Goal: Task Accomplishment & Management: Use online tool/utility

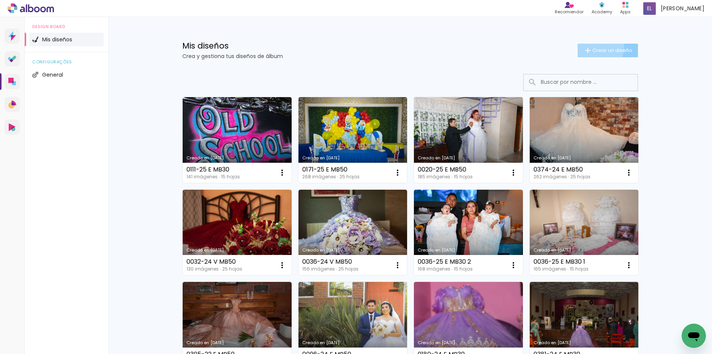
click at [596, 48] on span "Crear un diseño" at bounding box center [612, 50] width 40 height 5
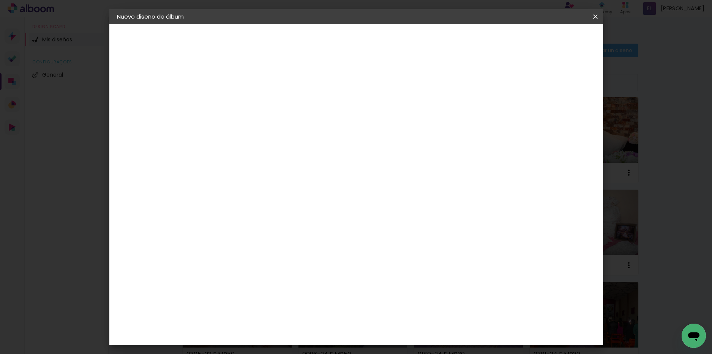
click at [241, 103] on input at bounding box center [241, 102] width 0 height 12
type input "0085-25 EMB30"
type paper-input "0085-25 EMB30"
click at [0, 0] on slot "Avanzar" at bounding box center [0, 0] width 0 height 0
click at [348, 109] on paper-item "Tamaño libre" at bounding box center [316, 115] width 65 height 17
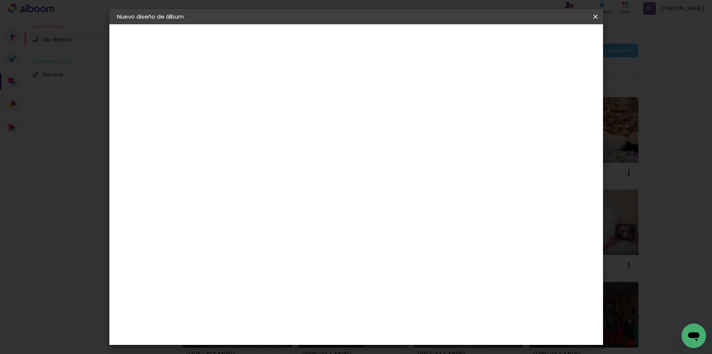
click at [348, 42] on paper-button "Avanzar" at bounding box center [330, 40] width 36 height 13
click at [225, 217] on input "30" at bounding box center [217, 215] width 20 height 11
type input "30,48"
type paper-input "30,48"
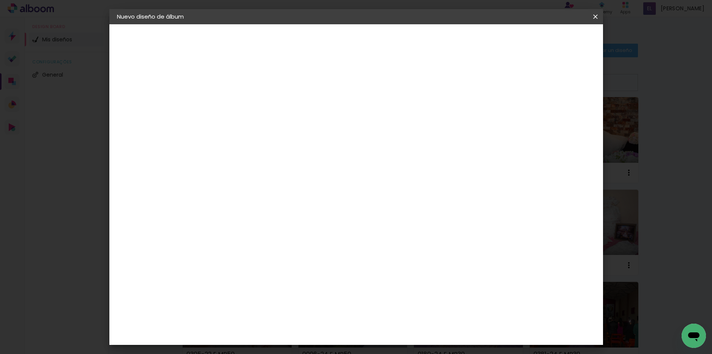
scroll to position [0, 0]
drag, startPoint x: 407, startPoint y: 316, endPoint x: 385, endPoint y: 321, distance: 22.4
click at [385, 321] on div "cm" at bounding box center [403, 319] width 298 height 27
type input "40,64"
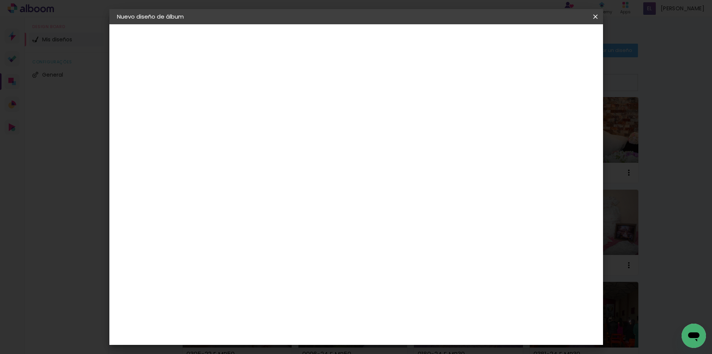
type paper-input "40,64"
type input "6"
type paper-input "6"
click at [559, 226] on input "6" at bounding box center [554, 228] width 14 height 11
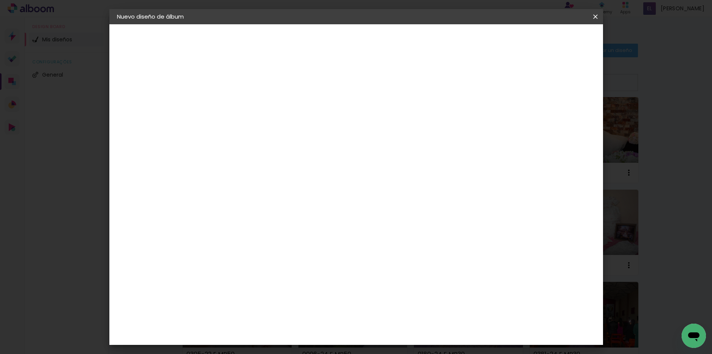
click at [559, 106] on div "20.32 cm cm cm mm La mayoría de las encuadernadoras sugieren sangrado." at bounding box center [387, 76] width 359 height 61
type input "7"
type paper-input "7"
click at [555, 112] on input "7" at bounding box center [553, 114] width 14 height 11
type input "8"
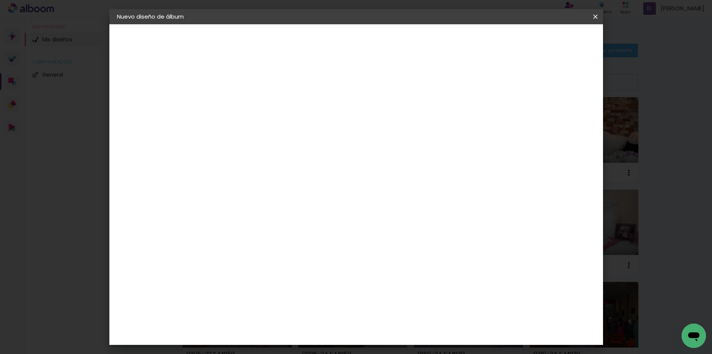
type paper-input "8"
click at [555, 112] on input "8" at bounding box center [551, 114] width 14 height 11
type input "9"
type paper-input "9"
click at [555, 112] on input "9" at bounding box center [550, 114] width 14 height 11
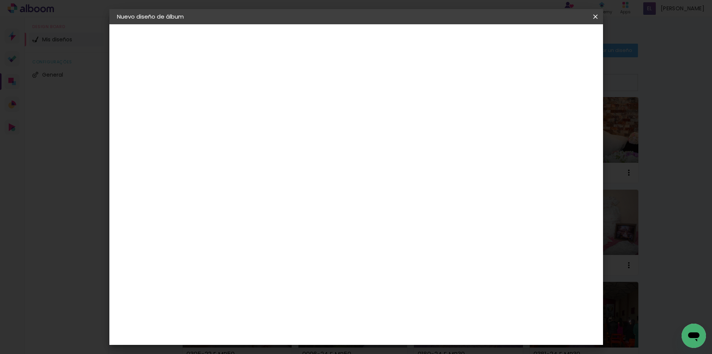
type input "10"
type paper-input "10"
click at [553, 112] on input "10" at bounding box center [547, 114] width 14 height 11
type input "3"
type paper-input "3"
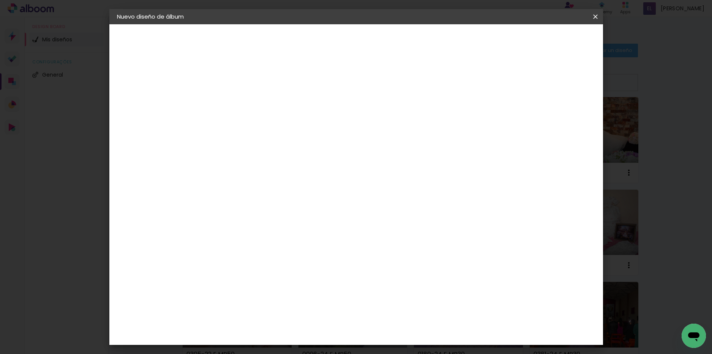
click at [246, 85] on input "3" at bounding box center [236, 86] width 26 height 9
type input "4"
type paper-input "4"
click at [246, 85] on input "4" at bounding box center [236, 86] width 26 height 9
click at [510, 87] on div at bounding box center [506, 87] width 7 height 7
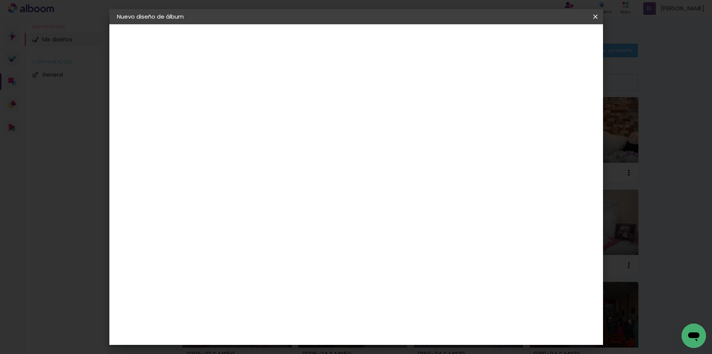
type paper-checkbox "on"
click at [548, 39] on span "Empezar diseño" at bounding box center [527, 40] width 42 height 5
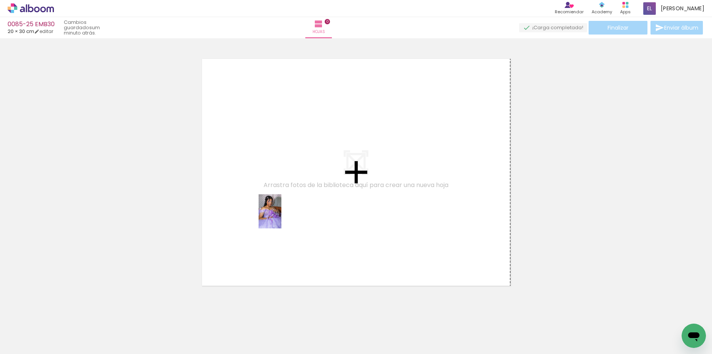
drag, startPoint x: 204, startPoint y: 331, endPoint x: 281, endPoint y: 217, distance: 138.0
click at [281, 217] on quentale-workspace at bounding box center [356, 177] width 712 height 354
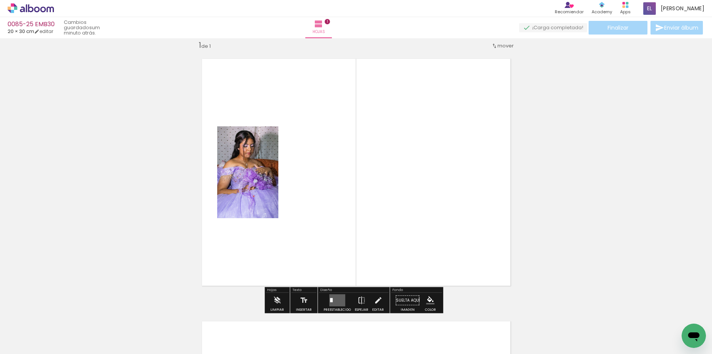
scroll to position [10, 0]
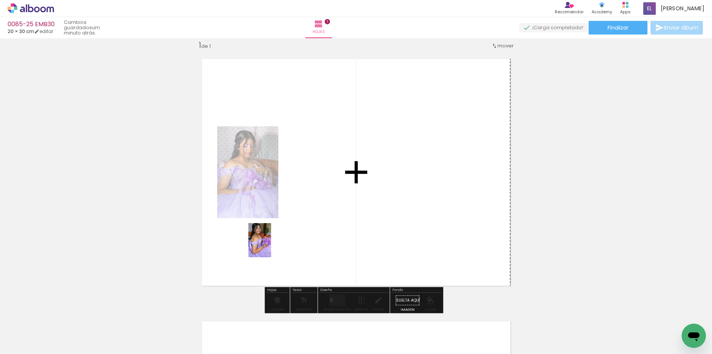
drag, startPoint x: 251, startPoint y: 334, endPoint x: 271, endPoint y: 246, distance: 90.5
click at [271, 246] on quentale-workspace at bounding box center [356, 177] width 712 height 354
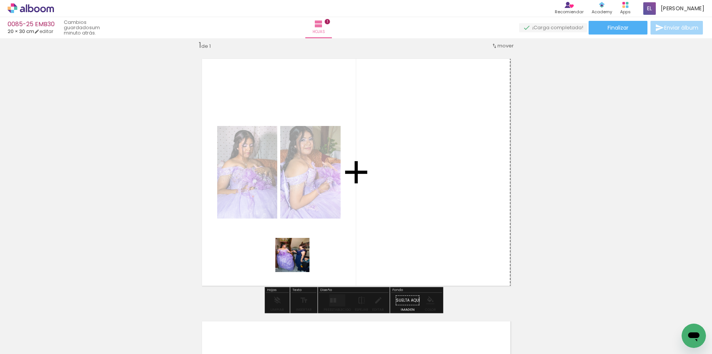
drag, startPoint x: 289, startPoint y: 319, endPoint x: 300, endPoint y: 260, distance: 59.9
click at [300, 260] on quentale-workspace at bounding box center [356, 177] width 712 height 354
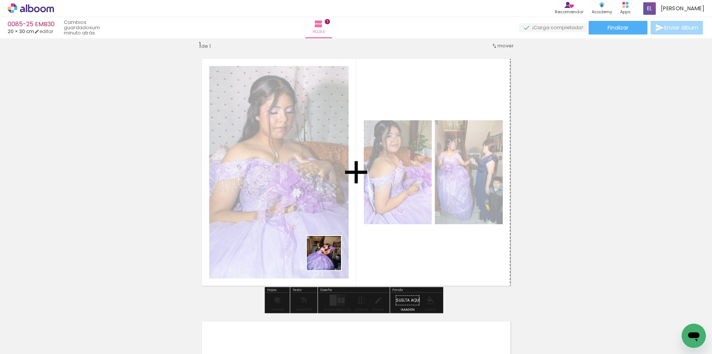
drag, startPoint x: 332, startPoint y: 322, endPoint x: 330, endPoint y: 250, distance: 71.8
click at [330, 250] on quentale-workspace at bounding box center [356, 177] width 712 height 354
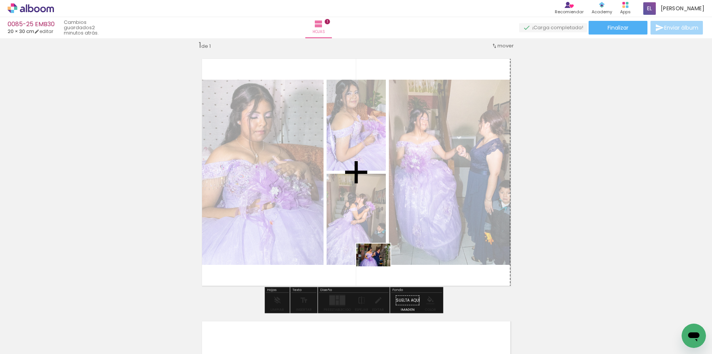
drag, startPoint x: 377, startPoint y: 330, endPoint x: 379, endPoint y: 267, distance: 63.5
click at [379, 267] on quentale-workspace at bounding box center [356, 177] width 712 height 354
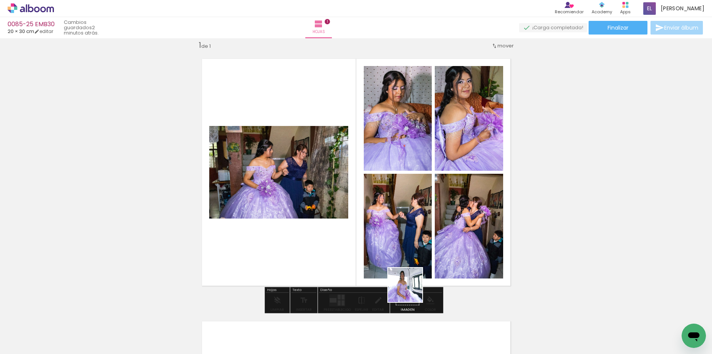
drag, startPoint x: 416, startPoint y: 330, endPoint x: 409, endPoint y: 253, distance: 77.5
click at [409, 253] on quentale-workspace at bounding box center [356, 177] width 712 height 354
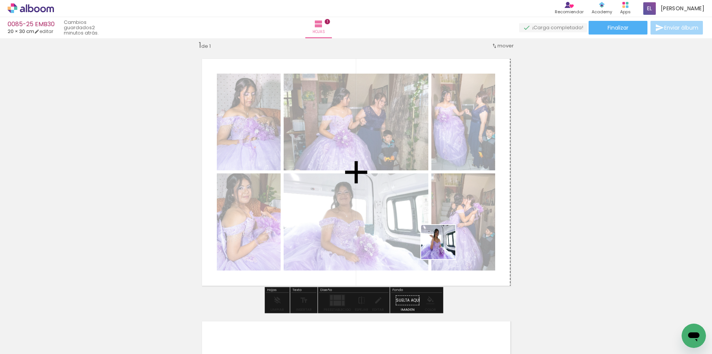
drag, startPoint x: 463, startPoint y: 323, endPoint x: 444, endPoint y: 248, distance: 77.6
click at [444, 248] on quentale-workspace at bounding box center [356, 177] width 712 height 354
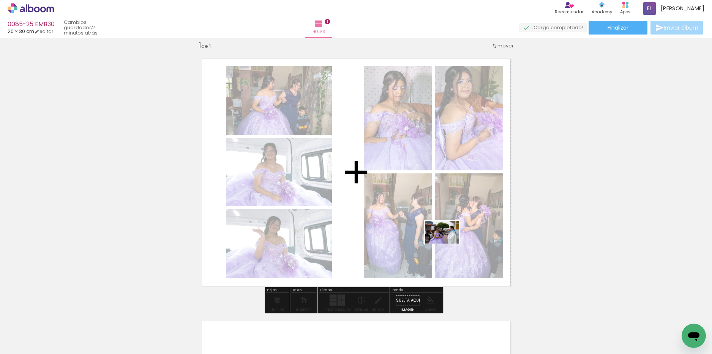
drag, startPoint x: 506, startPoint y: 332, endPoint x: 448, endPoint y: 244, distance: 105.7
click at [448, 244] on quentale-workspace at bounding box center [356, 177] width 712 height 354
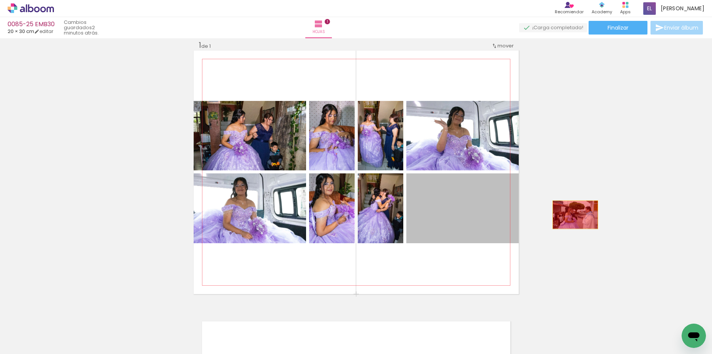
drag, startPoint x: 436, startPoint y: 220, endPoint x: 572, endPoint y: 215, distance: 136.5
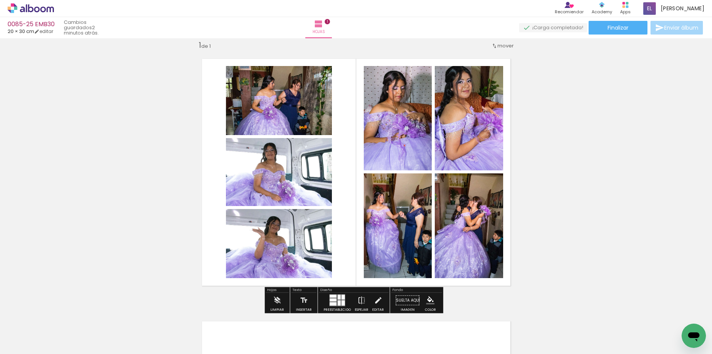
click at [443, 128] on quentale-photo at bounding box center [469, 118] width 68 height 104
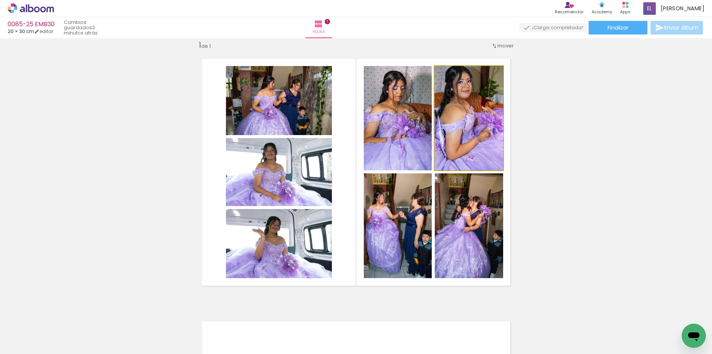
click at [443, 128] on quentale-photo at bounding box center [469, 118] width 68 height 104
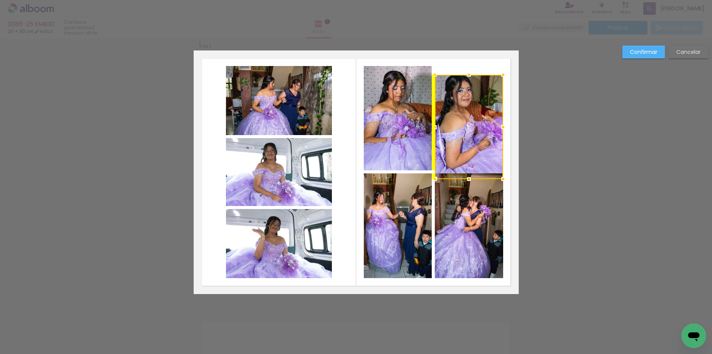
drag, startPoint x: 446, startPoint y: 119, endPoint x: 447, endPoint y: 128, distance: 8.8
click at [447, 128] on div at bounding box center [469, 127] width 68 height 104
click at [0, 0] on slot "Cancelar" at bounding box center [0, 0] width 0 height 0
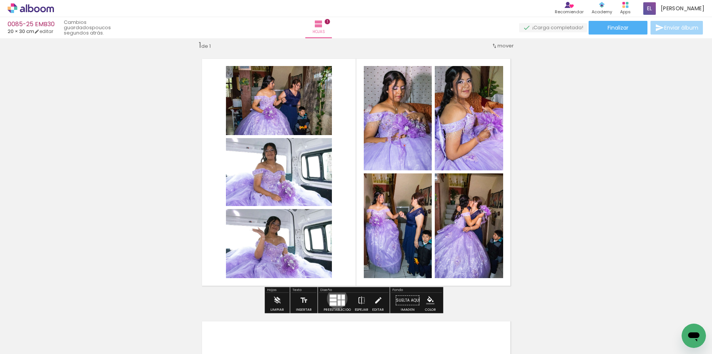
click at [335, 299] on quentale-layouter at bounding box center [337, 301] width 16 height 12
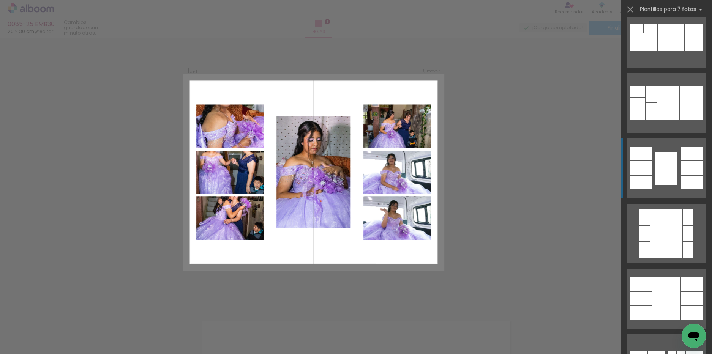
scroll to position [6912, 0]
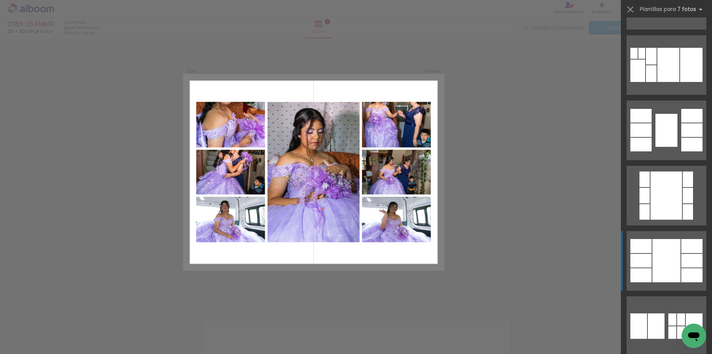
click at [665, 244] on div at bounding box center [667, 260] width 28 height 43
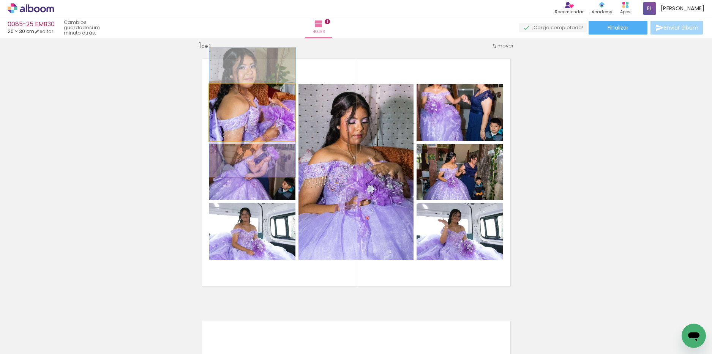
click at [268, 115] on quentale-photo at bounding box center [252, 112] width 86 height 57
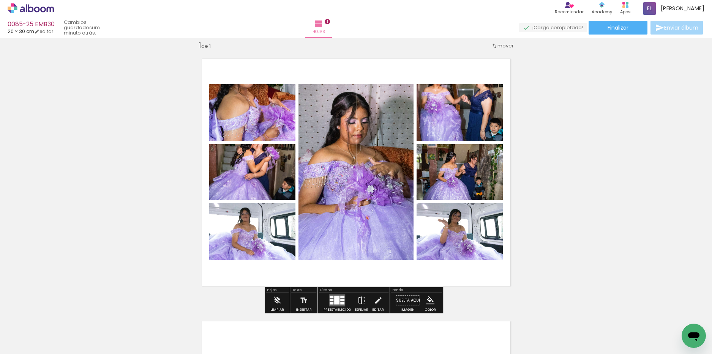
click at [337, 296] on div at bounding box center [336, 300] width 5 height 9
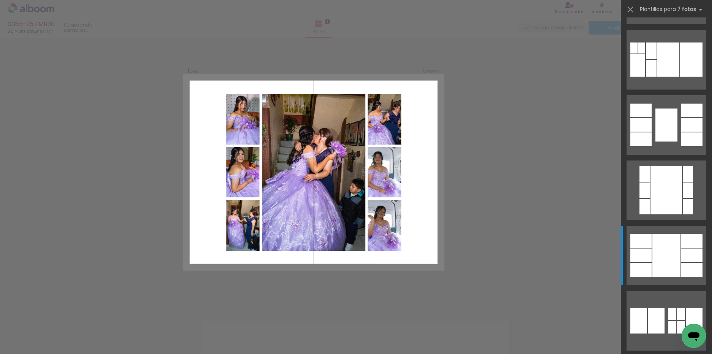
scroll to position [6817, 0]
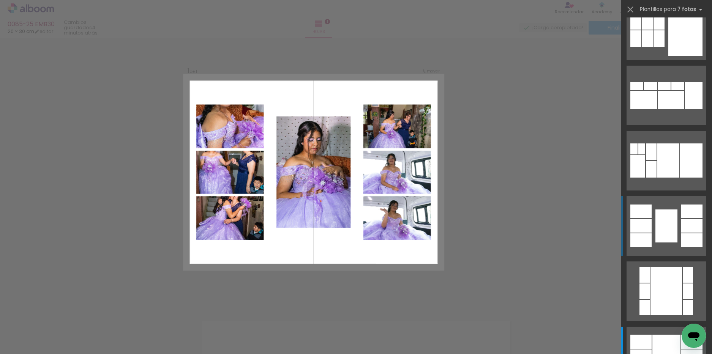
click at [656, 229] on div at bounding box center [667, 226] width 22 height 33
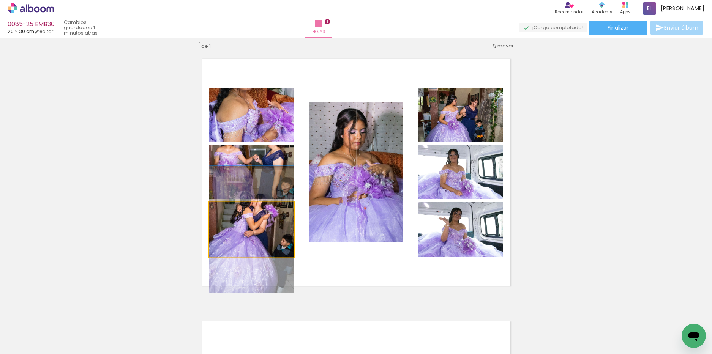
click at [240, 237] on quentale-photo at bounding box center [251, 229] width 85 height 55
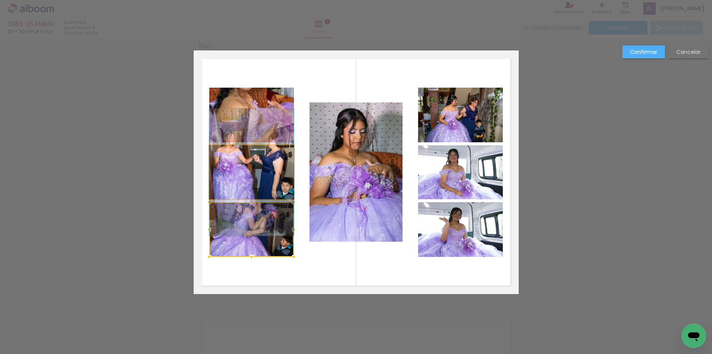
click at [272, 167] on quentale-photo at bounding box center [251, 172] width 85 height 54
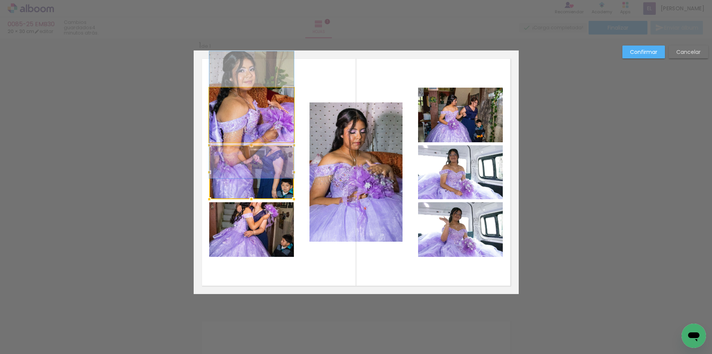
click at [259, 133] on quentale-photo at bounding box center [251, 115] width 85 height 55
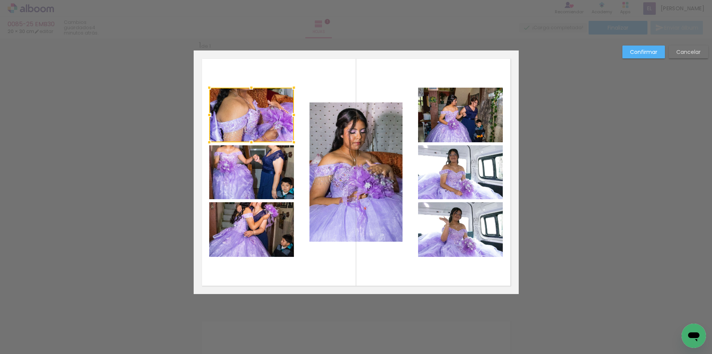
click at [321, 257] on quentale-layouter at bounding box center [356, 173] width 325 height 244
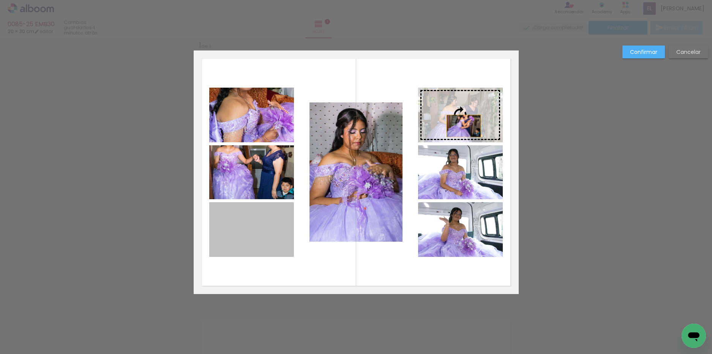
drag, startPoint x: 256, startPoint y: 244, endPoint x: 461, endPoint y: 126, distance: 236.5
click at [0, 0] on slot at bounding box center [0, 0] width 0 height 0
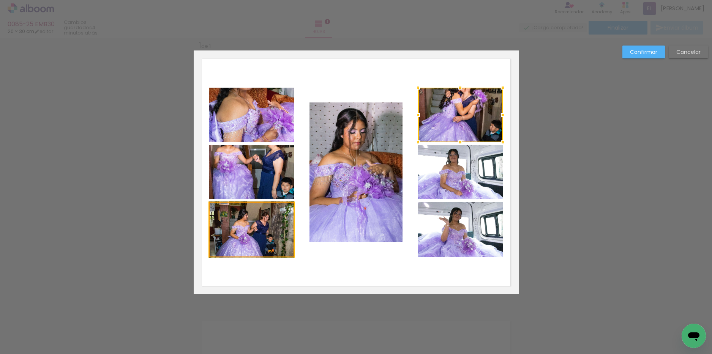
click at [262, 238] on quentale-photo at bounding box center [251, 229] width 85 height 55
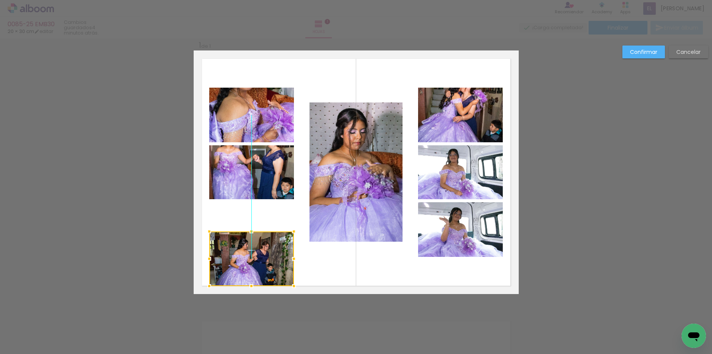
drag, startPoint x: 255, startPoint y: 227, endPoint x: 253, endPoint y: 256, distance: 29.3
click at [253, 256] on div at bounding box center [251, 259] width 85 height 55
click at [261, 109] on quentale-photo at bounding box center [251, 115] width 85 height 55
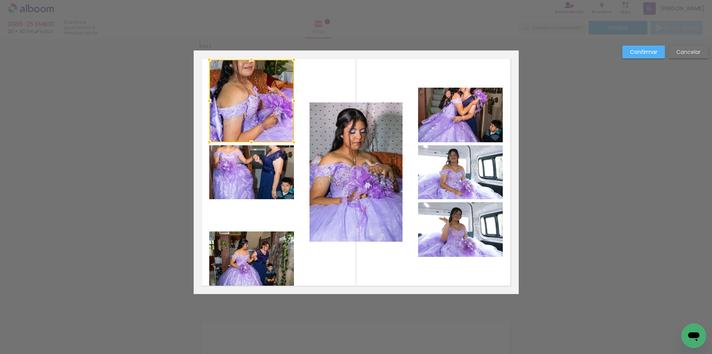
drag, startPoint x: 250, startPoint y: 88, endPoint x: 253, endPoint y: 60, distance: 28.3
click at [253, 60] on div at bounding box center [251, 59] width 15 height 15
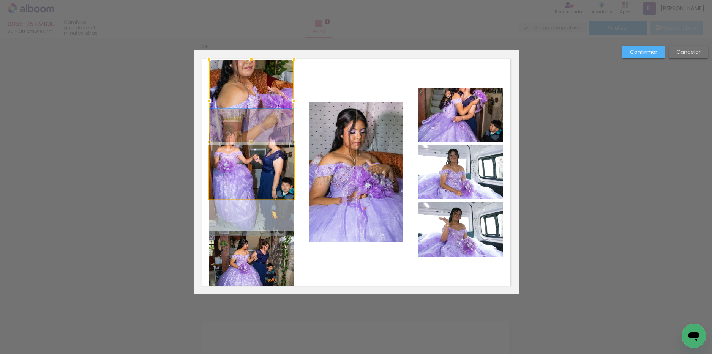
click at [250, 187] on quentale-photo at bounding box center [251, 172] width 85 height 54
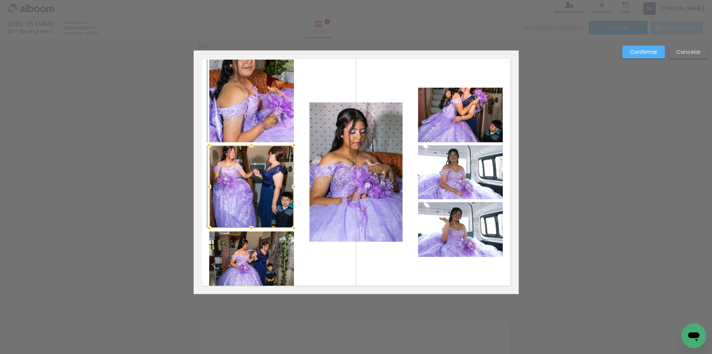
drag, startPoint x: 247, startPoint y: 201, endPoint x: 242, endPoint y: 231, distance: 30.5
click at [244, 231] on div at bounding box center [251, 228] width 15 height 15
click at [311, 265] on quentale-layouter at bounding box center [356, 173] width 325 height 244
click at [450, 100] on quentale-photo at bounding box center [460, 115] width 85 height 55
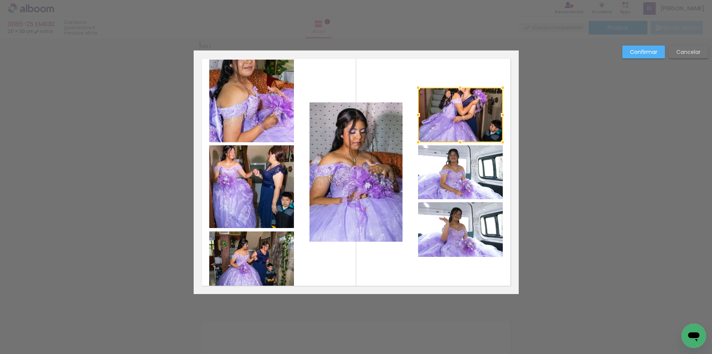
click at [457, 234] on quentale-photo at bounding box center [460, 229] width 85 height 55
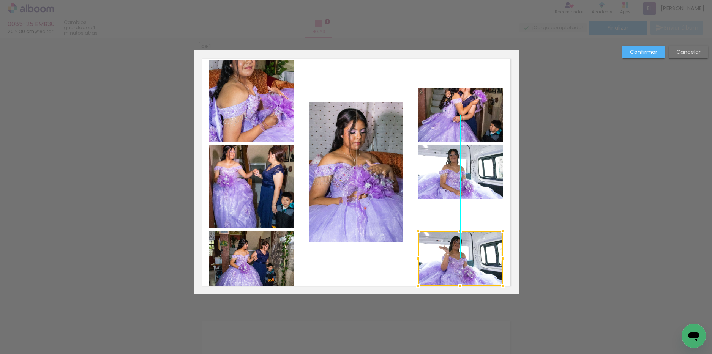
drag, startPoint x: 460, startPoint y: 235, endPoint x: 460, endPoint y: 264, distance: 28.9
click at [460, 264] on div at bounding box center [460, 258] width 85 height 55
click at [464, 176] on quentale-photo at bounding box center [460, 172] width 85 height 54
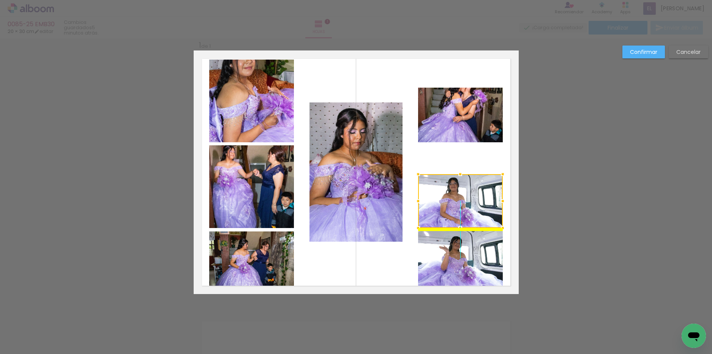
drag, startPoint x: 458, startPoint y: 172, endPoint x: 458, endPoint y: 199, distance: 26.6
click at [458, 199] on div at bounding box center [460, 201] width 85 height 54
click at [470, 111] on quentale-photo at bounding box center [460, 115] width 85 height 55
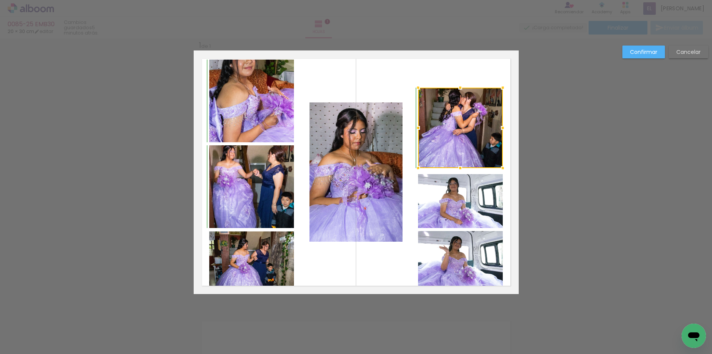
drag, startPoint x: 459, startPoint y: 143, endPoint x: 455, endPoint y: 174, distance: 31.0
click at [455, 174] on div at bounding box center [460, 168] width 15 height 15
click at [458, 95] on quentale-photo at bounding box center [460, 128] width 85 height 81
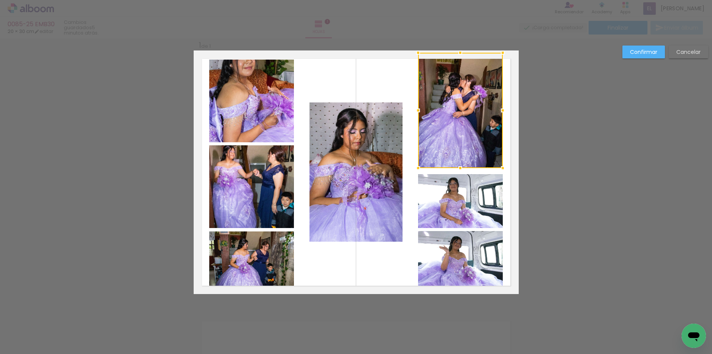
drag, startPoint x: 458, startPoint y: 88, endPoint x: 460, endPoint y: 58, distance: 30.4
click at [460, 58] on div at bounding box center [460, 52] width 15 height 15
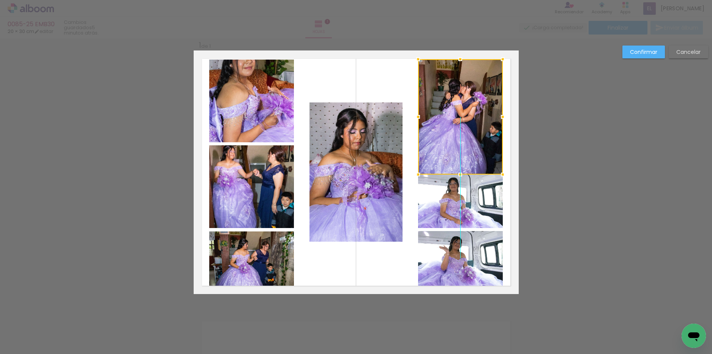
drag, startPoint x: 460, startPoint y: 80, endPoint x: 460, endPoint y: 86, distance: 6.5
click at [460, 86] on div at bounding box center [460, 116] width 85 height 115
click at [457, 172] on div at bounding box center [460, 171] width 15 height 15
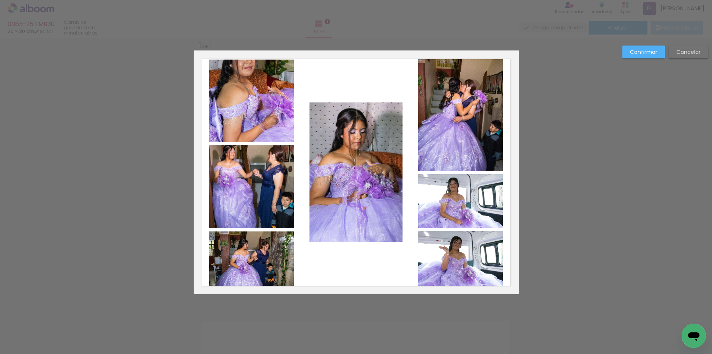
click at [0, 0] on slot "Confirmar" at bounding box center [0, 0] width 0 height 0
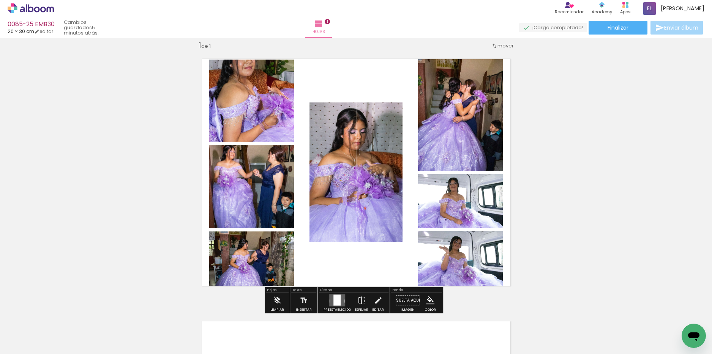
click at [550, 150] on div "Insertar hoja 1 de 1" at bounding box center [356, 294] width 712 height 526
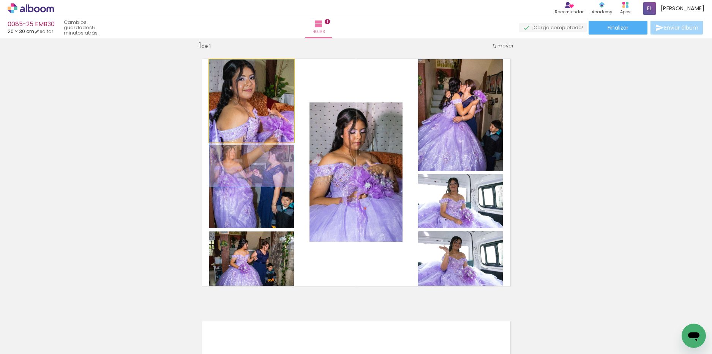
drag, startPoint x: 270, startPoint y: 90, endPoint x: 267, endPoint y: 114, distance: 23.3
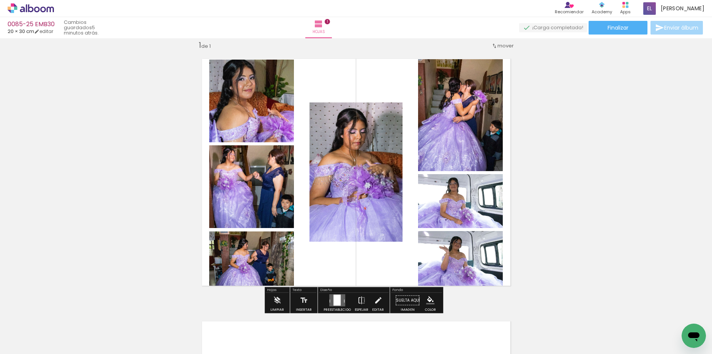
click at [320, 252] on quentale-layouter at bounding box center [356, 173] width 325 height 244
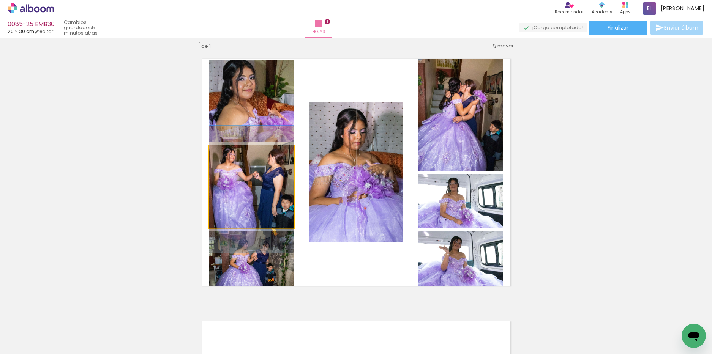
click at [253, 175] on quentale-photo at bounding box center [251, 186] width 85 height 83
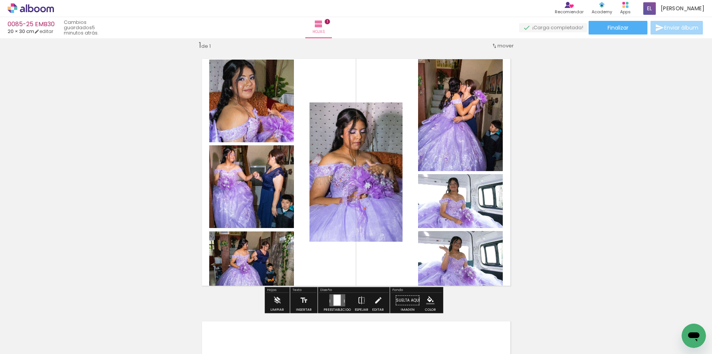
click at [578, 137] on div "Insertar hoja 1 de 1" at bounding box center [356, 294] width 712 height 526
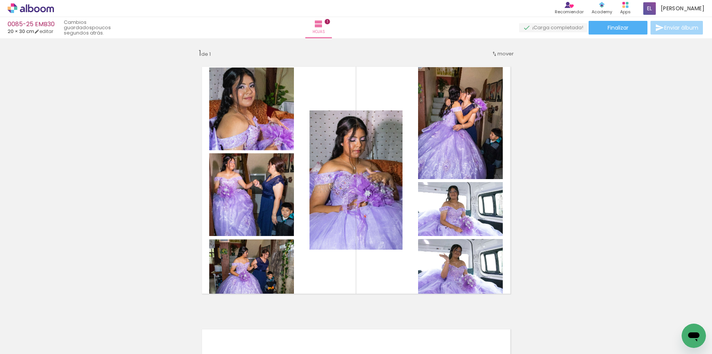
scroll to position [0, 0]
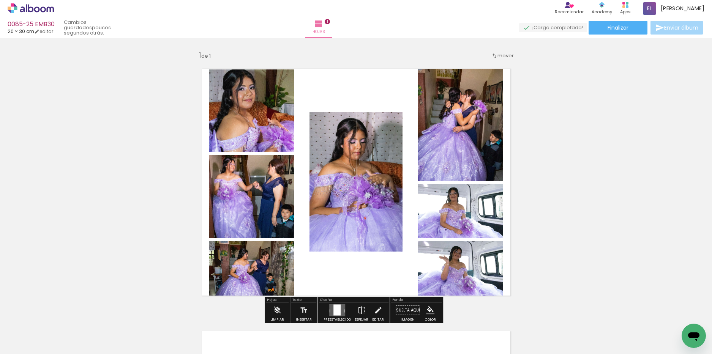
click at [388, 81] on quentale-layouter at bounding box center [356, 182] width 325 height 244
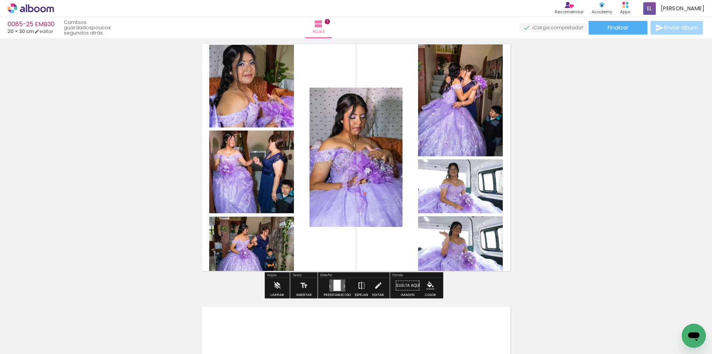
scroll to position [38, 0]
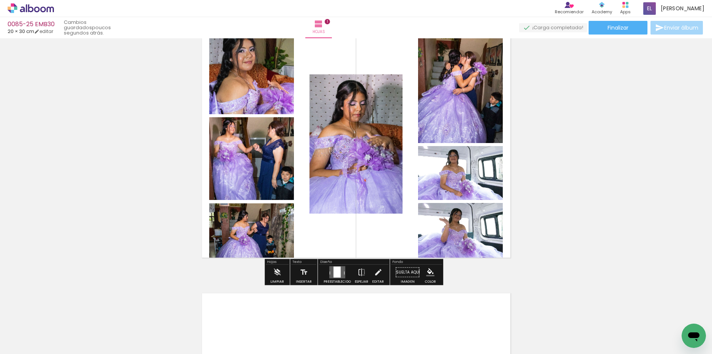
click at [428, 276] on iron-icon "color picker" at bounding box center [430, 273] width 8 height 8
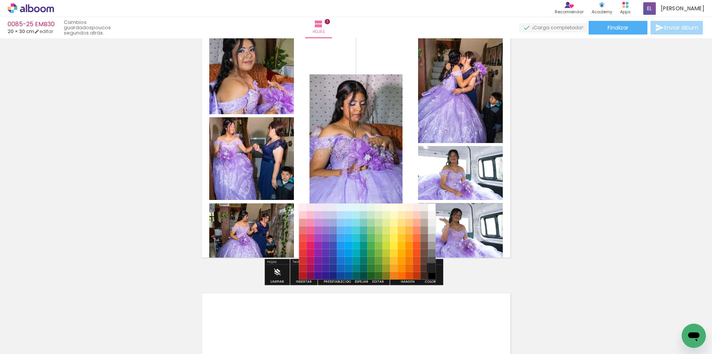
click at [430, 268] on paper-item "#212121" at bounding box center [432, 269] width 8 height 8
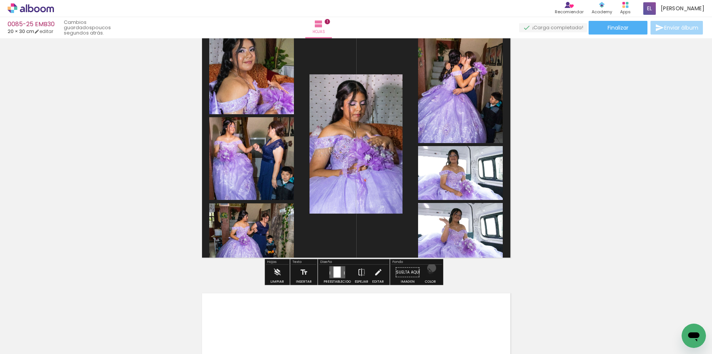
click at [430, 269] on iron-icon "color picker" at bounding box center [430, 273] width 8 height 8
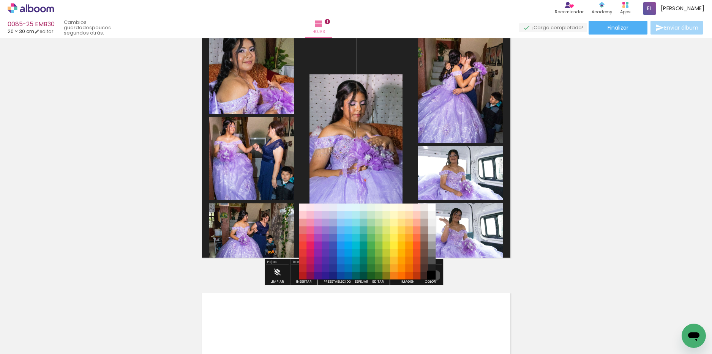
click at [433, 276] on paper-item "#000000" at bounding box center [432, 276] width 8 height 8
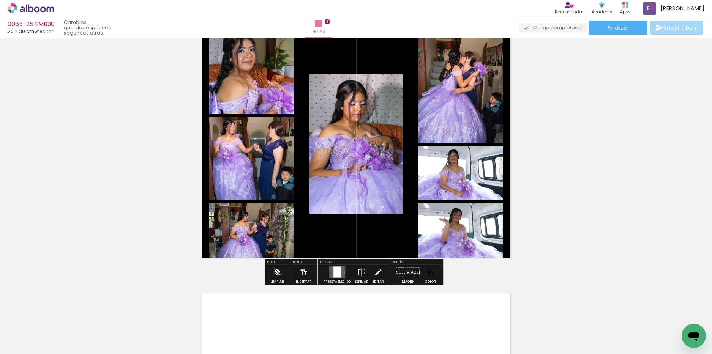
scroll to position [0, 0]
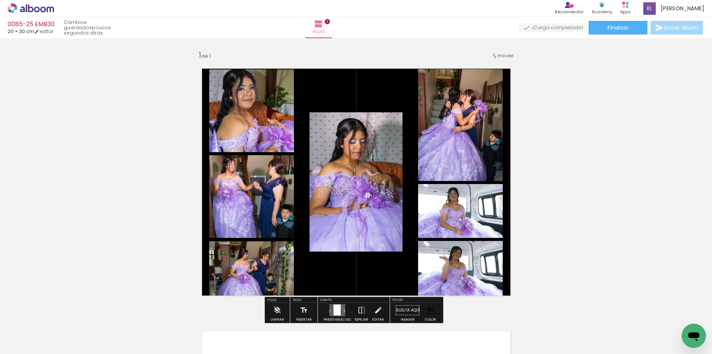
click at [553, 177] on div "Insertar hoja 1 de 1" at bounding box center [356, 304] width 712 height 526
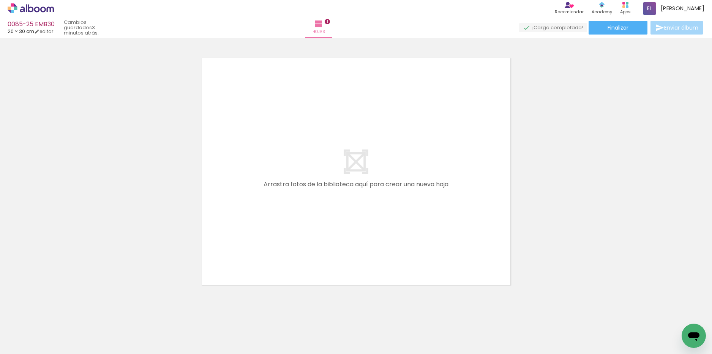
scroll to position [287, 0]
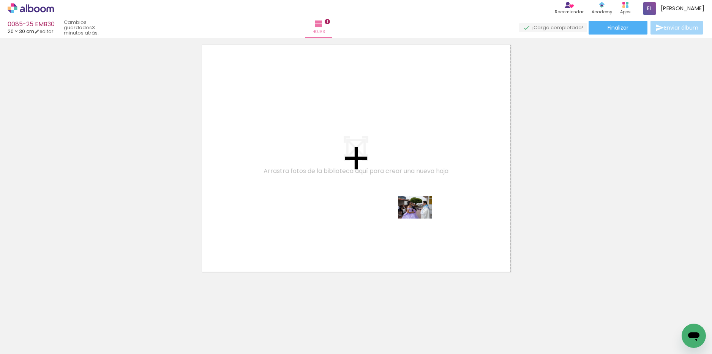
drag, startPoint x: 491, startPoint y: 325, endPoint x: 421, endPoint y: 219, distance: 127.1
click at [421, 219] on quentale-workspace at bounding box center [356, 177] width 712 height 354
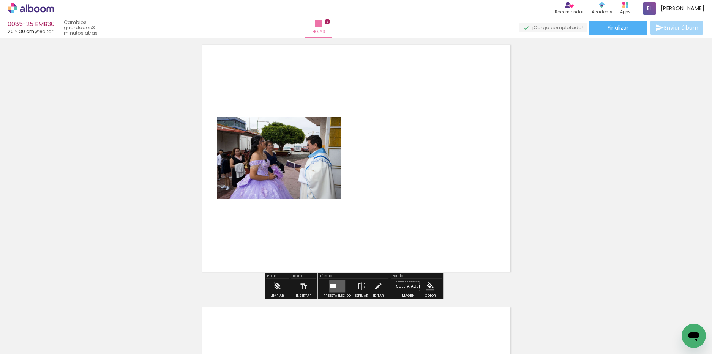
scroll to position [273, 0]
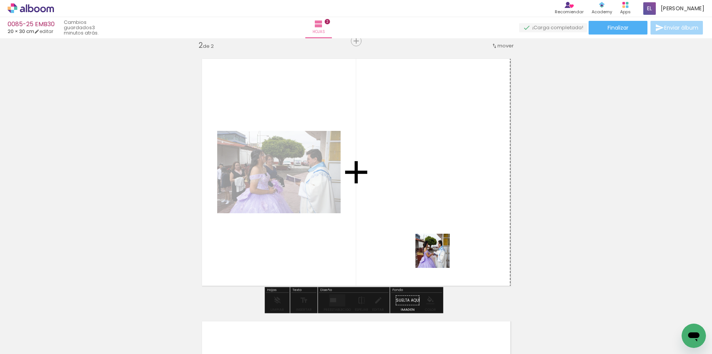
drag, startPoint x: 542, startPoint y: 338, endPoint x: 586, endPoint y: 275, distance: 77.1
click at [352, 163] on quentale-workspace at bounding box center [356, 177] width 712 height 354
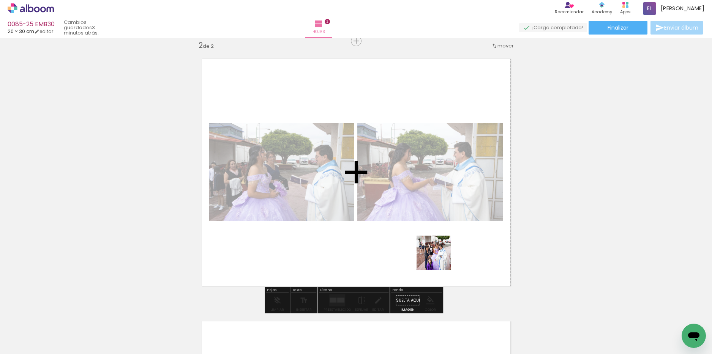
drag, startPoint x: 584, startPoint y: 325, endPoint x: 439, endPoint y: 259, distance: 159.7
click at [439, 259] on quentale-workspace at bounding box center [356, 177] width 712 height 354
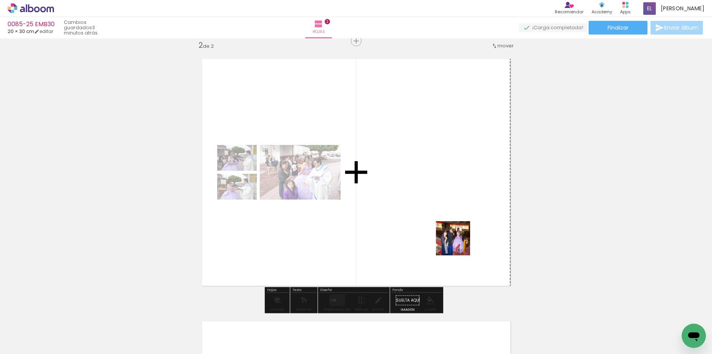
drag, startPoint x: 636, startPoint y: 329, endPoint x: 649, endPoint y: 308, distance: 25.0
click at [439, 232] on quentale-workspace at bounding box center [356, 177] width 712 height 354
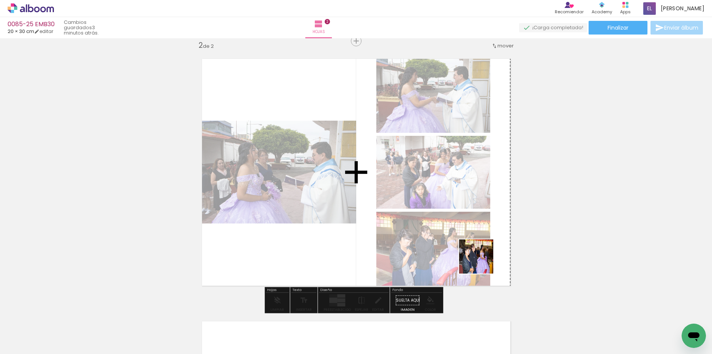
drag, startPoint x: 664, startPoint y: 322, endPoint x: 386, endPoint y: 341, distance: 278.6
click at [429, 242] on quentale-workspace at bounding box center [356, 177] width 712 height 354
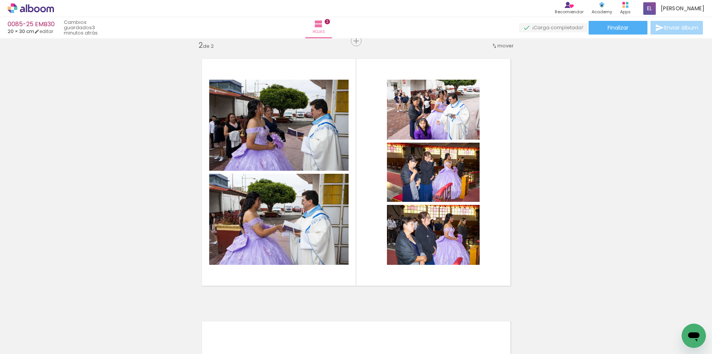
scroll to position [0, 318]
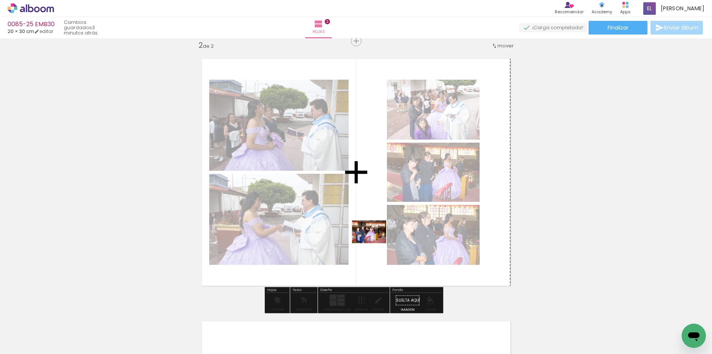
drag, startPoint x: 391, startPoint y: 337, endPoint x: 375, endPoint y: 243, distance: 94.4
click at [375, 243] on quentale-workspace at bounding box center [356, 177] width 712 height 354
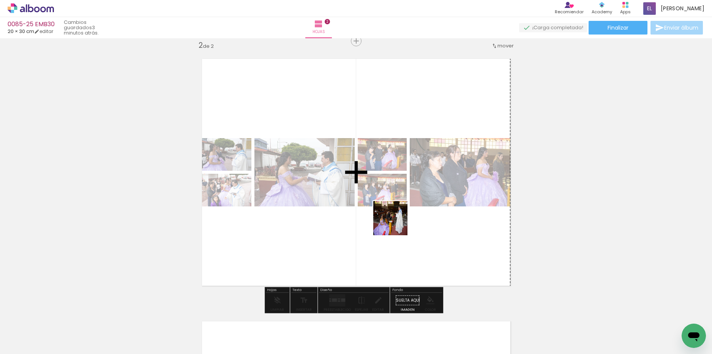
drag, startPoint x: 435, startPoint y: 333, endPoint x: 396, endPoint y: 224, distance: 115.5
click at [396, 224] on quentale-workspace at bounding box center [356, 177] width 712 height 354
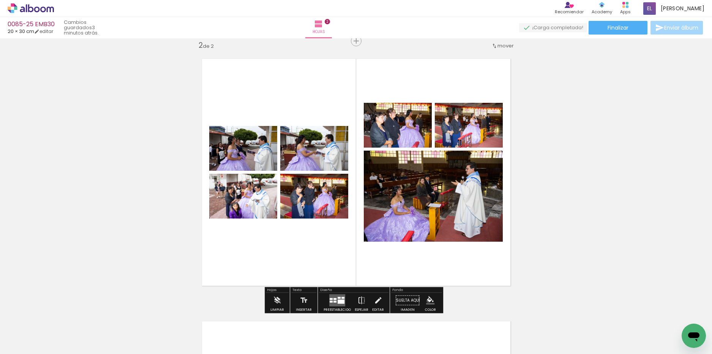
click at [426, 301] on iron-icon "color picker" at bounding box center [430, 301] width 8 height 8
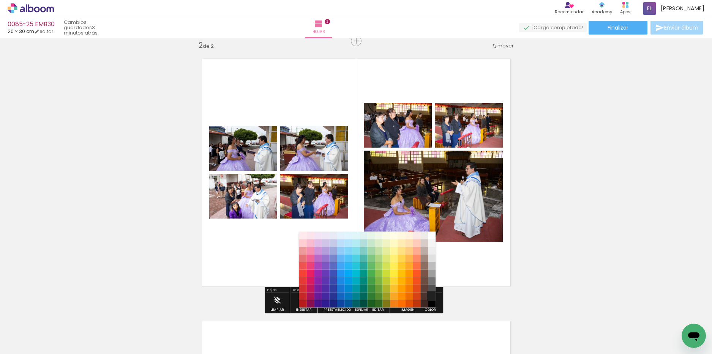
click at [433, 297] on paper-item "#212121" at bounding box center [432, 297] width 8 height 8
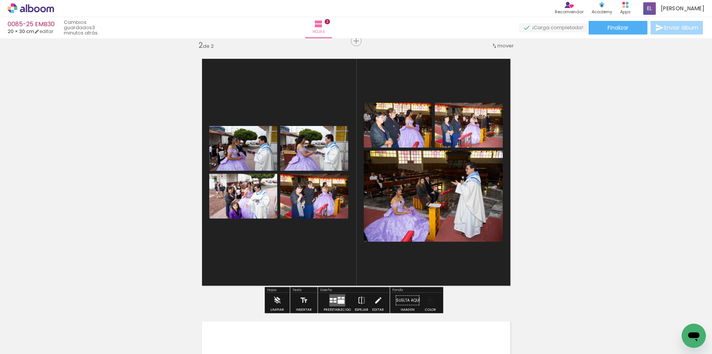
click at [430, 301] on iron-icon "color picker" at bounding box center [430, 301] width 8 height 8
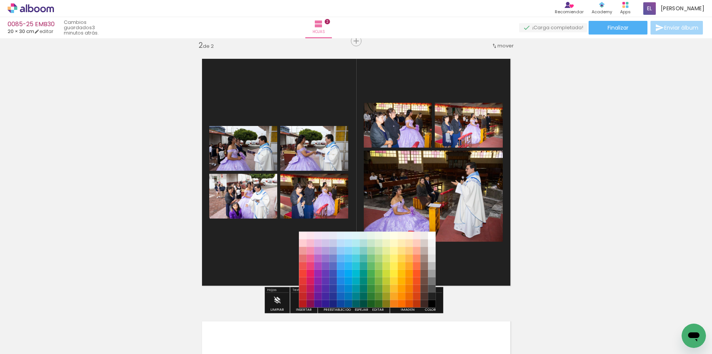
click at [434, 302] on paper-item "#000000" at bounding box center [432, 304] width 8 height 8
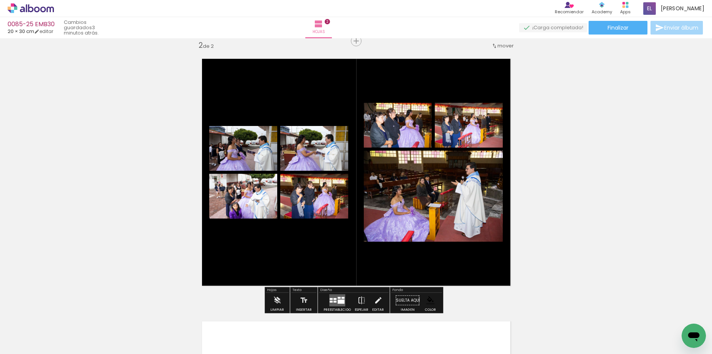
click at [340, 302] on div at bounding box center [341, 302] width 7 height 4
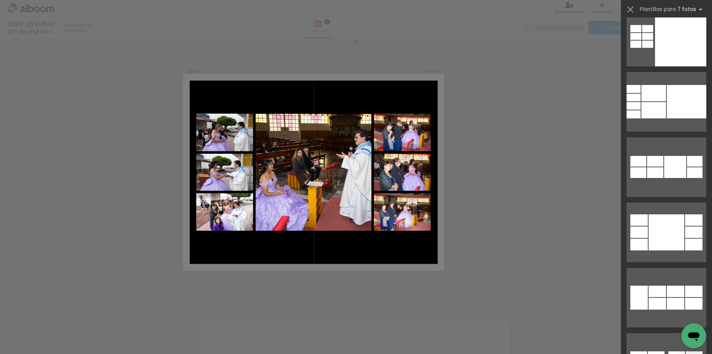
scroll to position [3912, 0]
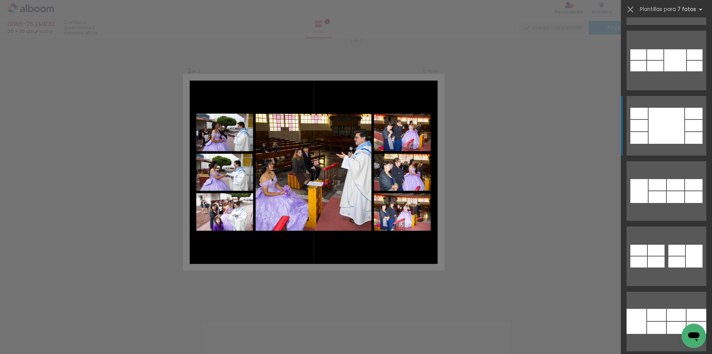
click at [663, 115] on div at bounding box center [667, 126] width 36 height 36
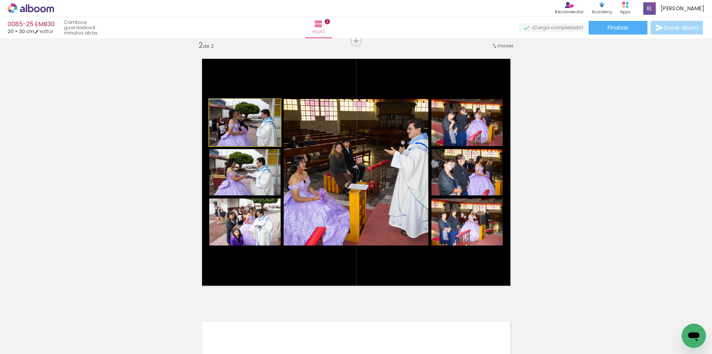
drag, startPoint x: 238, startPoint y: 138, endPoint x: 250, endPoint y: 134, distance: 12.4
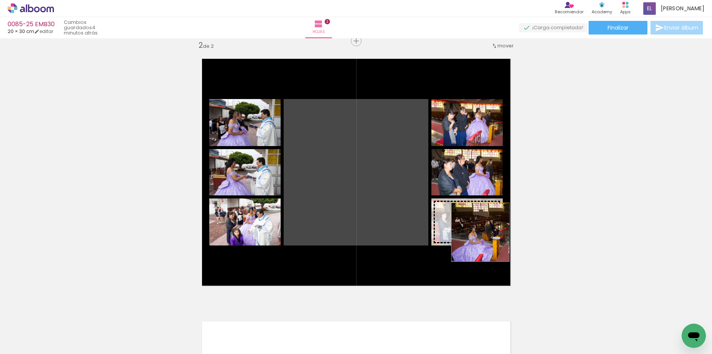
drag, startPoint x: 325, startPoint y: 163, endPoint x: 477, endPoint y: 232, distance: 167.3
click at [0, 0] on slot at bounding box center [0, 0] width 0 height 0
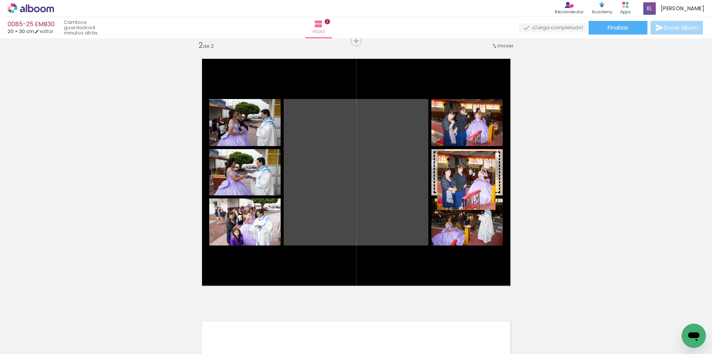
drag, startPoint x: 398, startPoint y: 207, endPoint x: 463, endPoint y: 180, distance: 70.0
click at [0, 0] on slot at bounding box center [0, 0] width 0 height 0
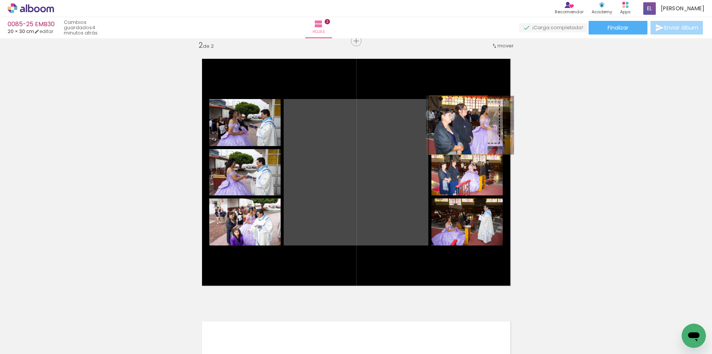
drag, startPoint x: 397, startPoint y: 169, endPoint x: 455, endPoint y: 125, distance: 72.9
click at [0, 0] on slot at bounding box center [0, 0] width 0 height 0
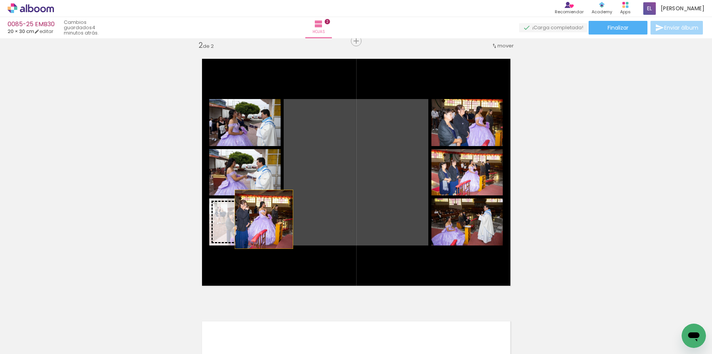
drag, startPoint x: 325, startPoint y: 168, endPoint x: 261, endPoint y: 220, distance: 82.7
click at [0, 0] on slot at bounding box center [0, 0] width 0 height 0
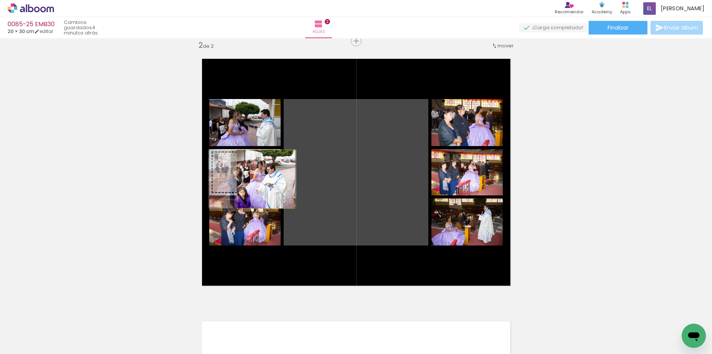
drag, startPoint x: 313, startPoint y: 190, endPoint x: 263, endPoint y: 179, distance: 51.2
click at [0, 0] on slot at bounding box center [0, 0] width 0 height 0
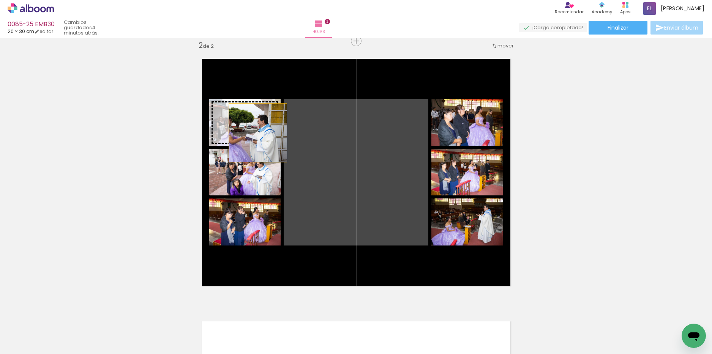
drag, startPoint x: 316, startPoint y: 168, endPoint x: 255, endPoint y: 133, distance: 70.4
click at [0, 0] on slot at bounding box center [0, 0] width 0 height 0
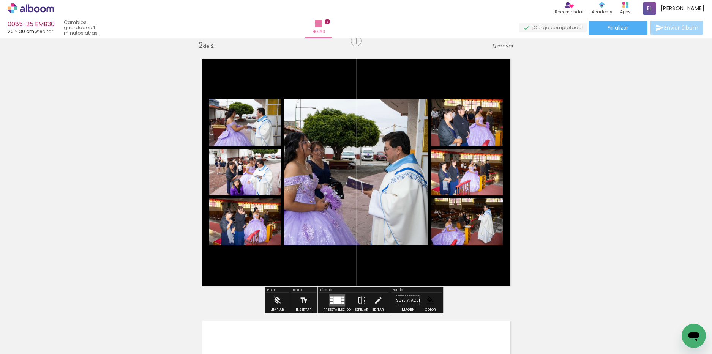
scroll to position [0, 318]
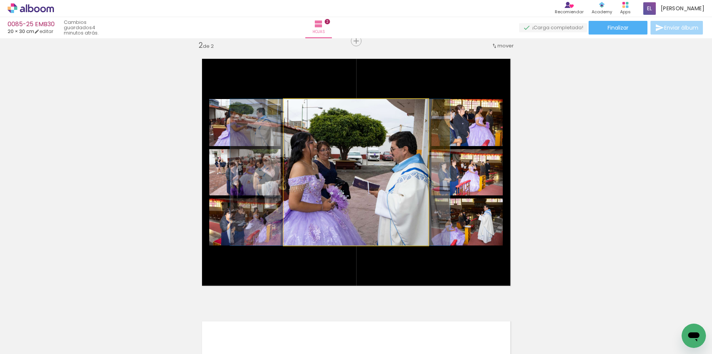
drag, startPoint x: 397, startPoint y: 165, endPoint x: 404, endPoint y: 164, distance: 6.6
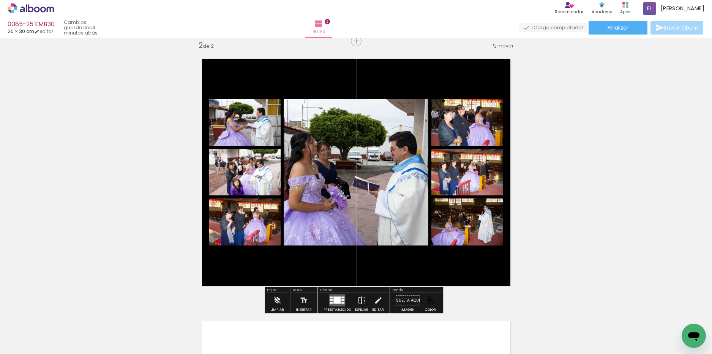
click at [562, 173] on div "Insertar hoja 1 de 2 Insertar hoja 2 de 2" at bounding box center [356, 162] width 712 height 789
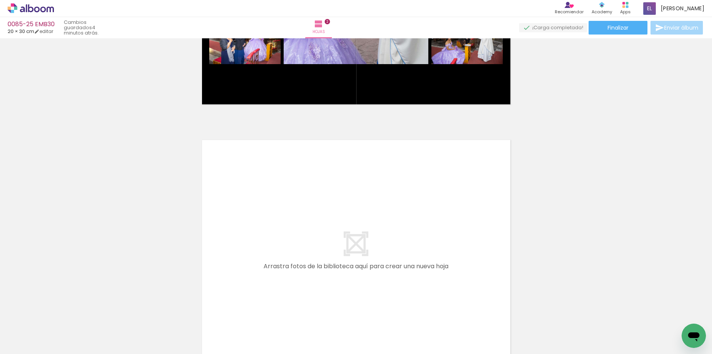
scroll to position [463, 0]
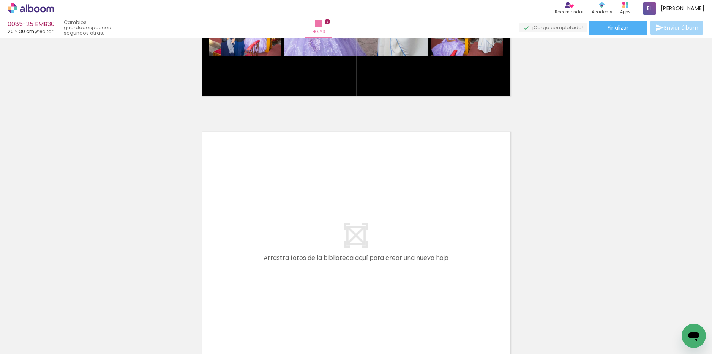
click at [22, 329] on input "Todas las fotos" at bounding box center [17, 331] width 21 height 6
click at [32, 326] on paper-item "No usadas" at bounding box center [24, 329] width 39 height 6
type input "No usadas"
drag, startPoint x: 198, startPoint y: 332, endPoint x: 266, endPoint y: 240, distance: 114.5
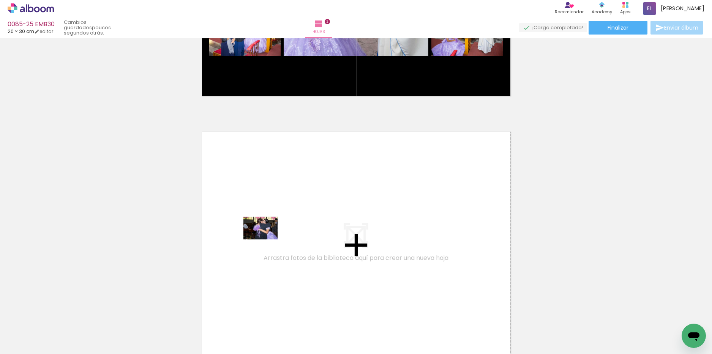
click at [266, 240] on quentale-workspace at bounding box center [356, 177] width 712 height 354
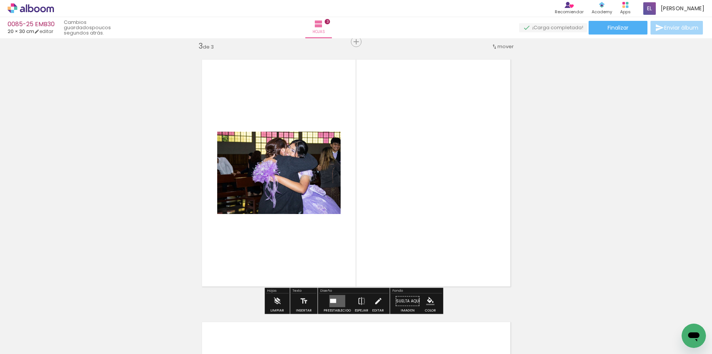
scroll to position [536, 0]
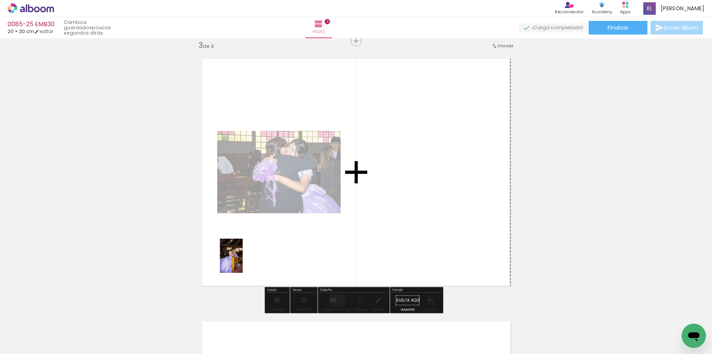
drag, startPoint x: 208, startPoint y: 322, endPoint x: 243, endPoint y: 262, distance: 70.1
click at [243, 262] on quentale-workspace at bounding box center [356, 177] width 712 height 354
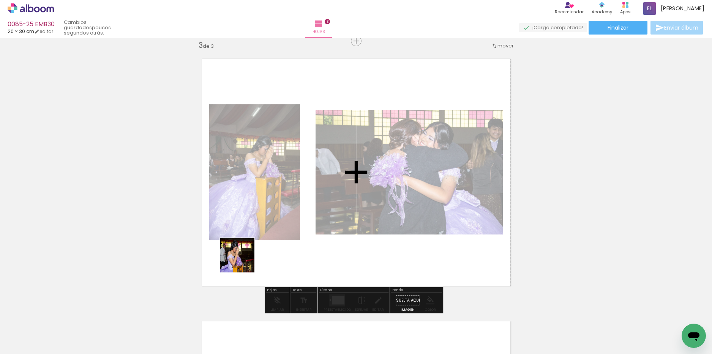
drag, startPoint x: 212, startPoint y: 337, endPoint x: 243, endPoint y: 261, distance: 81.7
click at [243, 261] on quentale-workspace at bounding box center [356, 177] width 712 height 354
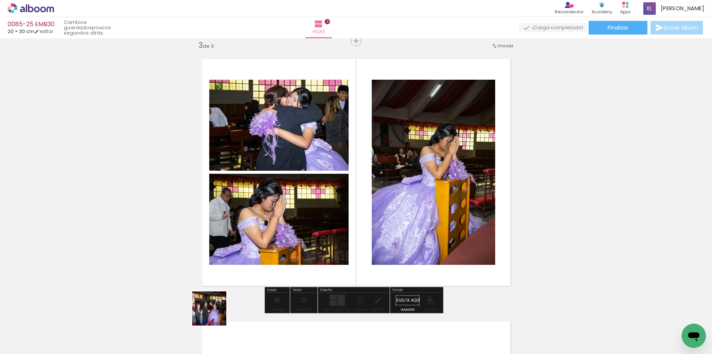
drag, startPoint x: 210, startPoint y: 328, endPoint x: 198, endPoint y: 340, distance: 17.5
click at [229, 269] on quentale-workspace at bounding box center [356, 177] width 712 height 354
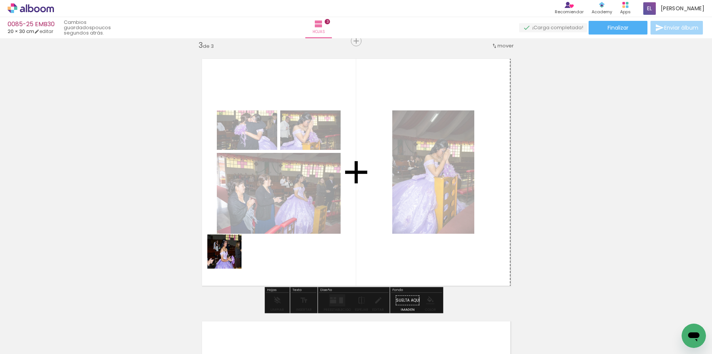
drag, startPoint x: 200, startPoint y: 333, endPoint x: 215, endPoint y: 316, distance: 22.3
click at [230, 257] on quentale-workspace at bounding box center [356, 177] width 712 height 354
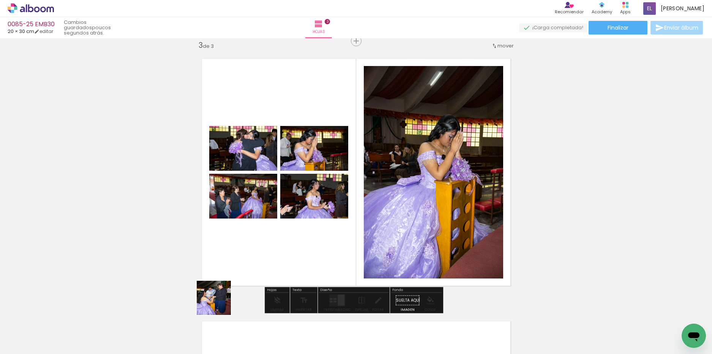
drag, startPoint x: 211, startPoint y: 324, endPoint x: 216, endPoint y: 322, distance: 5.1
click at [237, 259] on quentale-workspace at bounding box center [356, 177] width 712 height 354
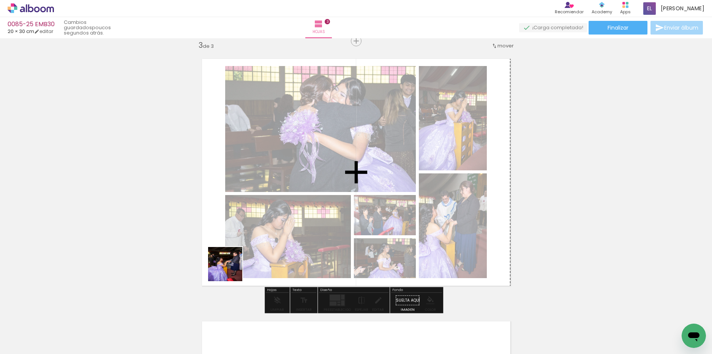
drag, startPoint x: 213, startPoint y: 325, endPoint x: 212, endPoint y: 320, distance: 5.3
click at [231, 270] on quentale-workspace at bounding box center [356, 177] width 712 height 354
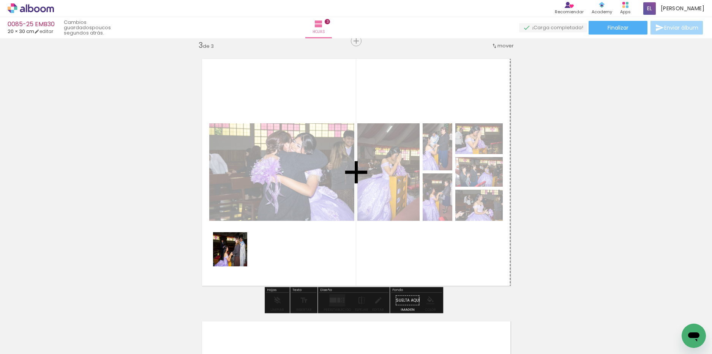
drag, startPoint x: 212, startPoint y: 320, endPoint x: 236, endPoint y: 254, distance: 69.6
click at [236, 254] on quentale-workspace at bounding box center [356, 177] width 712 height 354
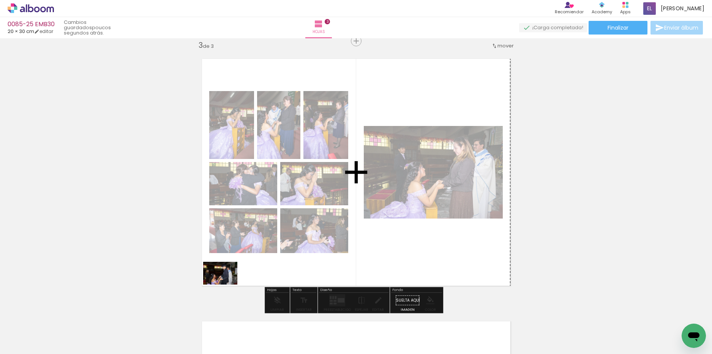
drag, startPoint x: 213, startPoint y: 327, endPoint x: 226, endPoint y: 285, distance: 43.8
click at [226, 285] on quentale-workspace at bounding box center [356, 177] width 712 height 354
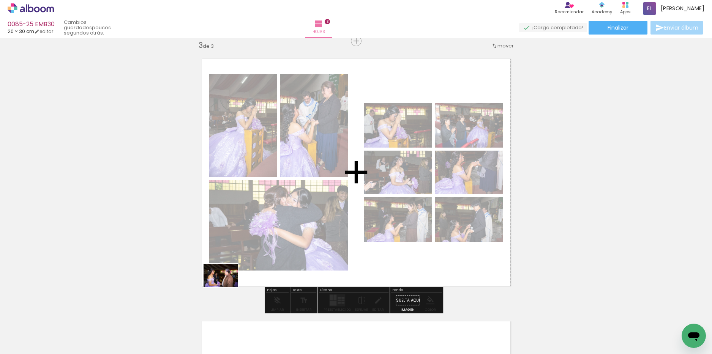
drag, startPoint x: 211, startPoint y: 332, endPoint x: 226, endPoint y: 287, distance: 47.8
click at [226, 287] on quentale-workspace at bounding box center [356, 177] width 712 height 354
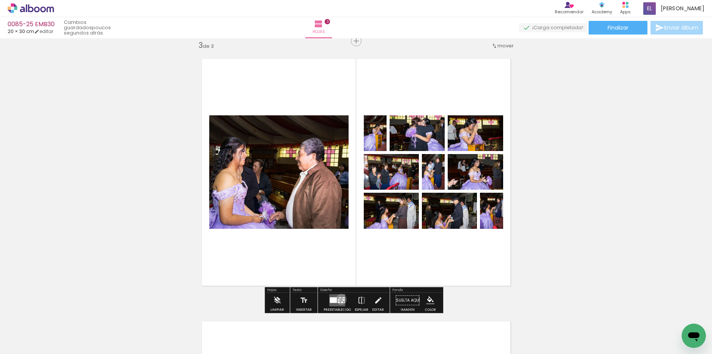
click at [341, 300] on div at bounding box center [341, 301] width 1 height 2
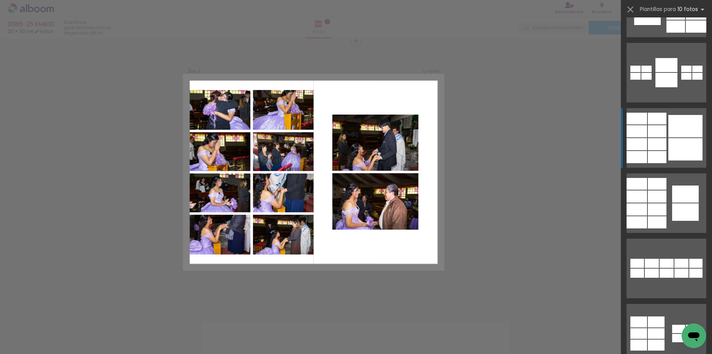
scroll to position [987, 0]
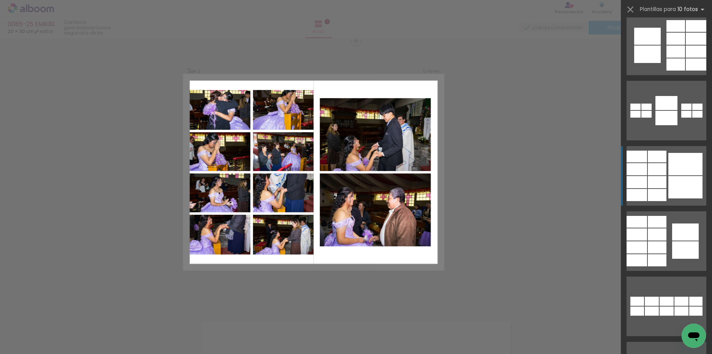
click at [663, 190] on div at bounding box center [657, 195] width 19 height 12
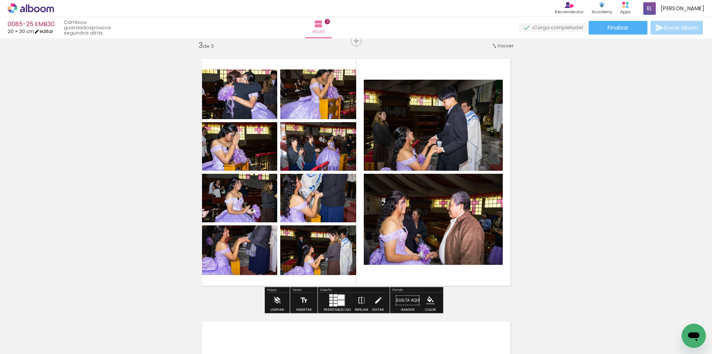
click at [50, 32] on link "editar" at bounding box center [43, 31] width 19 height 6
type input "4"
type input "30,48"
type input "40,64"
type input "10"
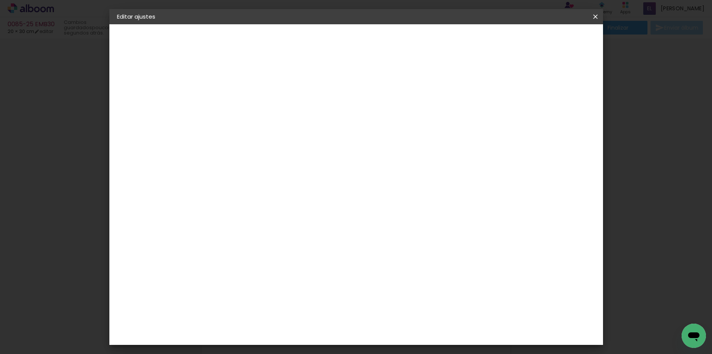
click at [441, 87] on div at bounding box center [437, 87] width 7 height 7
type paper-checkbox "on"
click at [479, 40] on span "Guardar configuración" at bounding box center [449, 40] width 60 height 5
click at [479, 43] on span "Guardar configuración" at bounding box center [449, 40] width 60 height 5
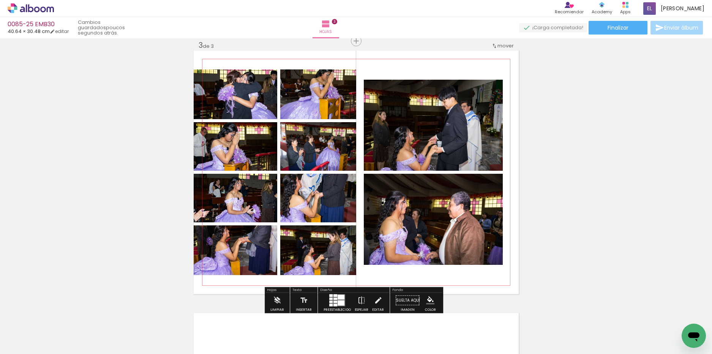
click at [205, 98] on quentale-photo at bounding box center [236, 95] width 84 height 50
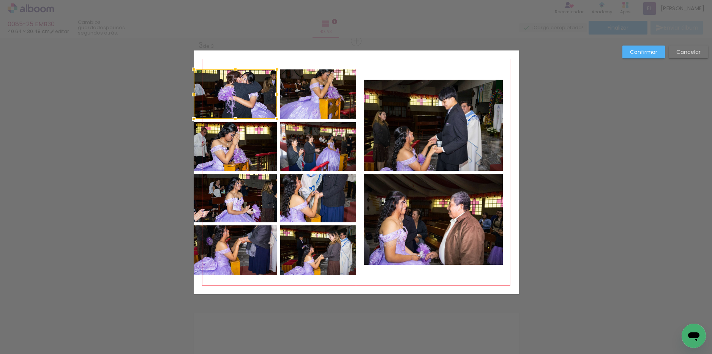
click at [205, 98] on div at bounding box center [236, 95] width 84 height 50
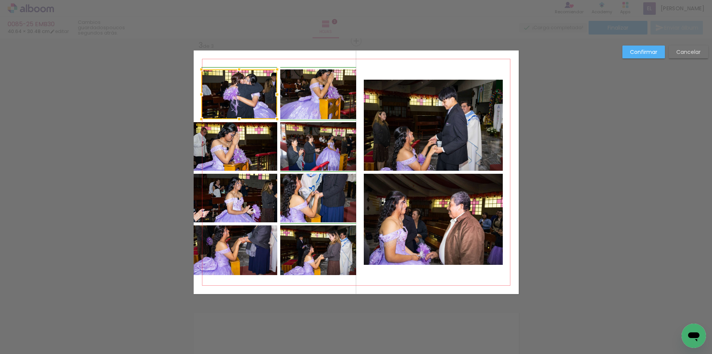
drag, startPoint x: 190, startPoint y: 95, endPoint x: 199, endPoint y: 93, distance: 10.1
click at [199, 93] on div at bounding box center [201, 94] width 15 height 15
click at [211, 143] on quentale-photo at bounding box center [236, 146] width 84 height 49
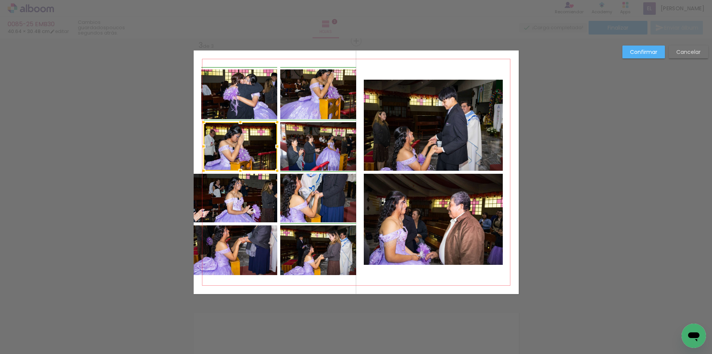
drag, startPoint x: 190, startPoint y: 147, endPoint x: 197, endPoint y: 147, distance: 7.3
click at [197, 147] on div at bounding box center [203, 146] width 15 height 15
click at [210, 144] on quentale-photo at bounding box center [241, 146] width 74 height 49
click at [199, 147] on div at bounding box center [200, 146] width 15 height 15
click at [199, 147] on div at bounding box center [201, 146] width 15 height 15
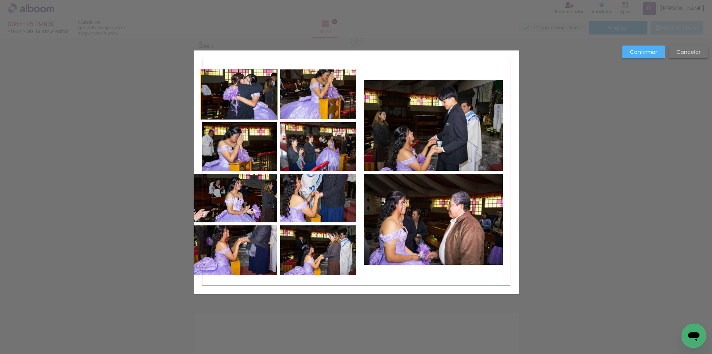
click at [208, 98] on quentale-photo at bounding box center [239, 95] width 76 height 50
click at [200, 93] on div at bounding box center [202, 94] width 15 height 15
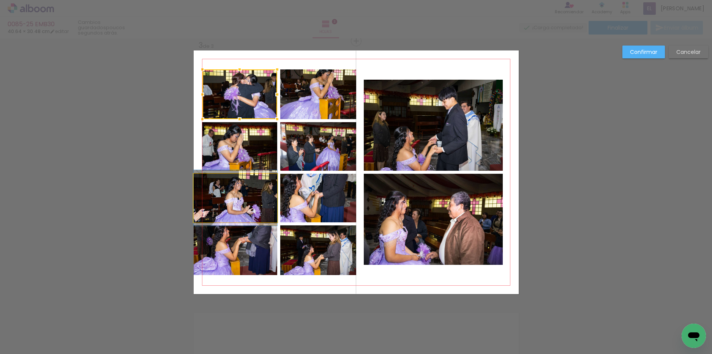
click at [220, 195] on quentale-photo at bounding box center [236, 198] width 84 height 49
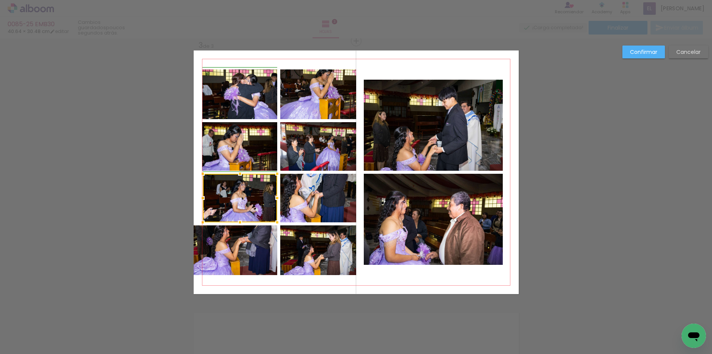
drag, startPoint x: 189, startPoint y: 197, endPoint x: 200, endPoint y: 197, distance: 10.6
click at [200, 197] on div at bounding box center [202, 198] width 15 height 15
click at [197, 196] on div at bounding box center [203, 198] width 15 height 15
click at [204, 197] on quentale-photo at bounding box center [241, 198] width 74 height 49
click at [200, 197] on div at bounding box center [200, 198] width 15 height 15
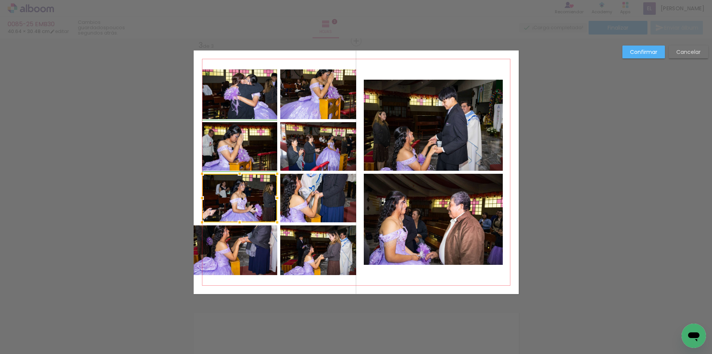
click at [200, 197] on div at bounding box center [201, 198] width 15 height 15
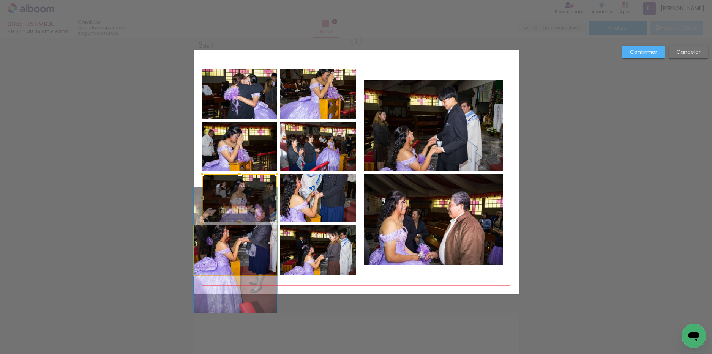
click at [205, 239] on quentale-photo at bounding box center [236, 251] width 84 height 50
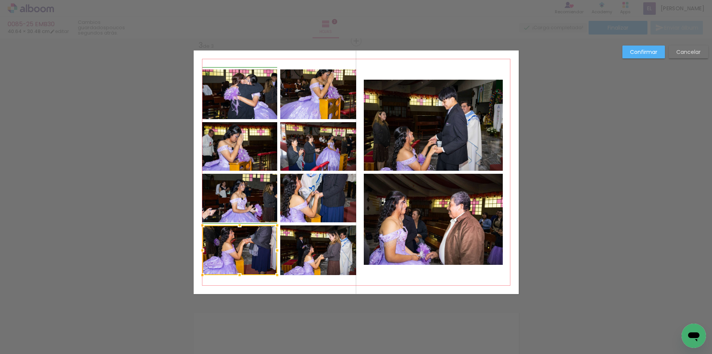
drag, startPoint x: 189, startPoint y: 250, endPoint x: 198, endPoint y: 251, distance: 8.8
click at [198, 251] on div at bounding box center [202, 250] width 15 height 15
click at [0, 0] on slot "Confirmar" at bounding box center [0, 0] width 0 height 0
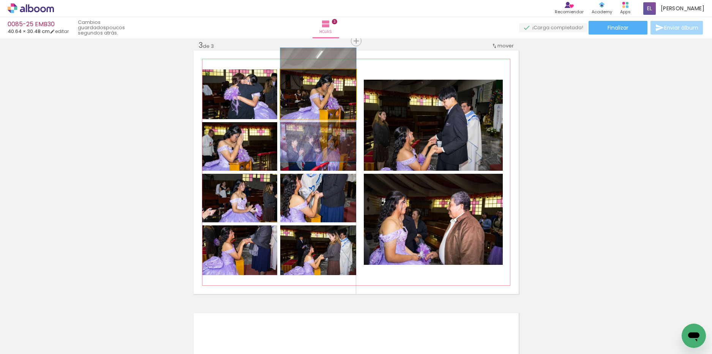
drag, startPoint x: 324, startPoint y: 99, endPoint x: 324, endPoint y: 109, distance: 10.6
